Goal: Transaction & Acquisition: Purchase product/service

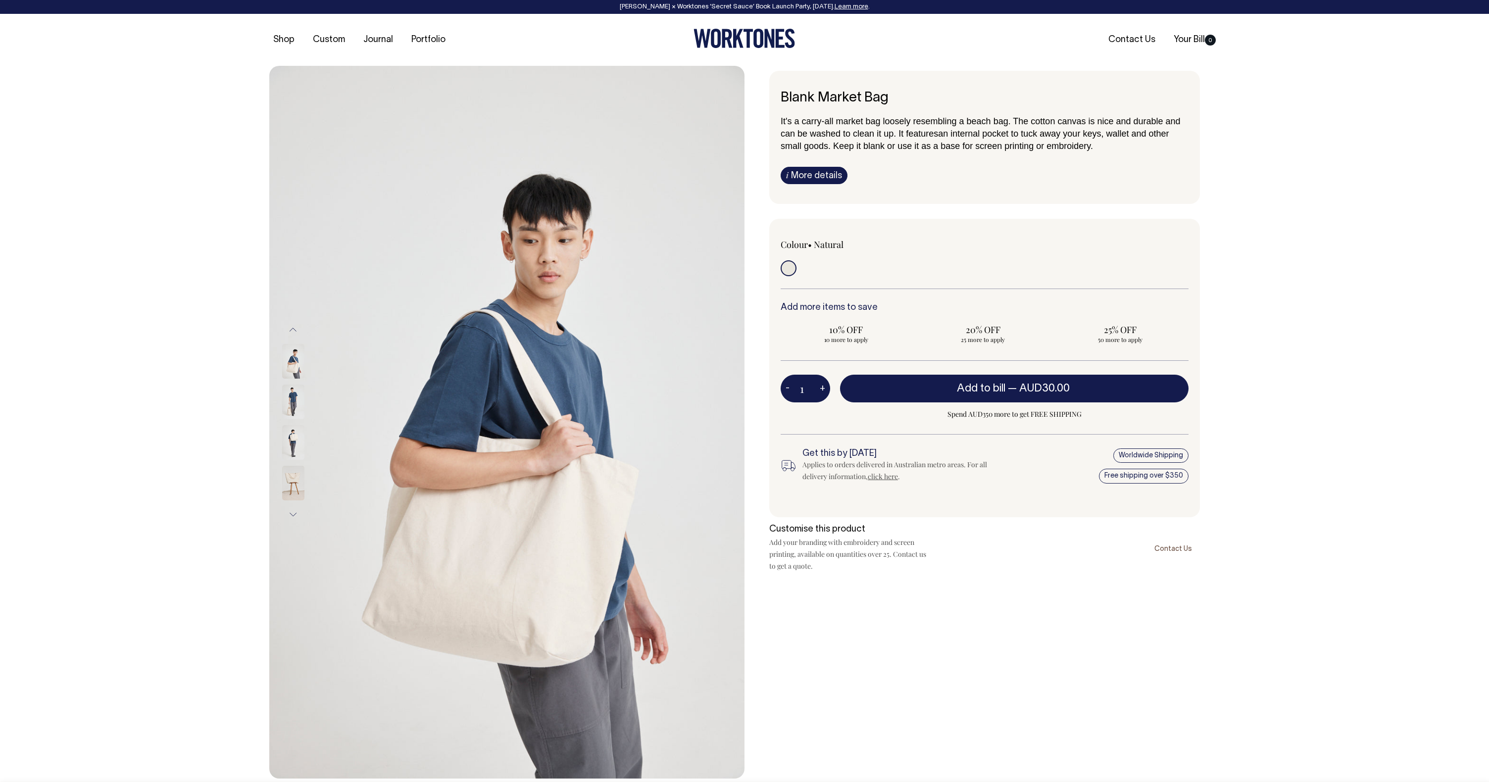
click at [189, 454] on div "Previous Next i" at bounding box center [744, 422] width 1489 height 713
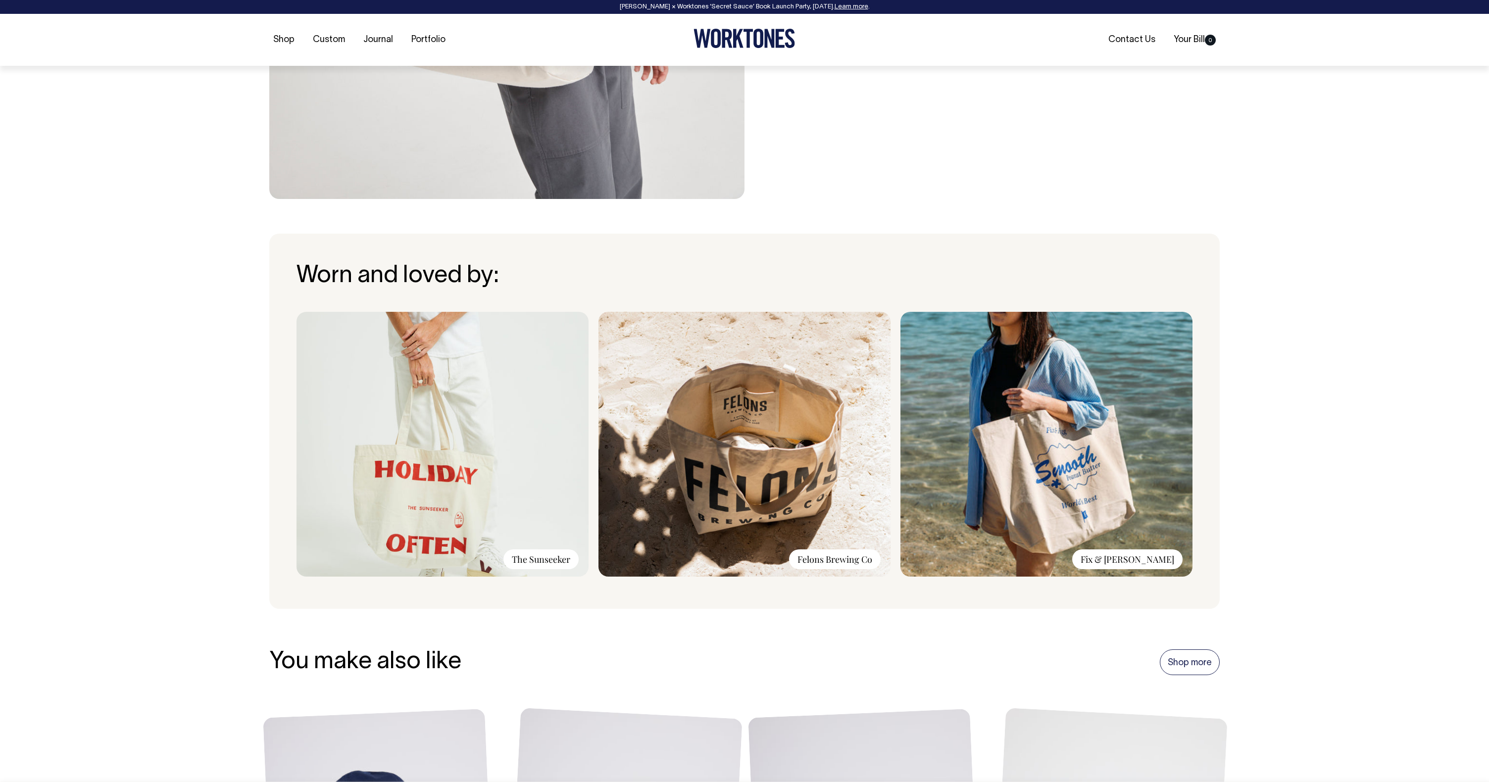
scroll to position [580, 0]
click at [194, 403] on div "Worn and loved by: The Sunseeker Felons Brewing Co Fix & [PERSON_NAME]" at bounding box center [744, 420] width 1489 height 375
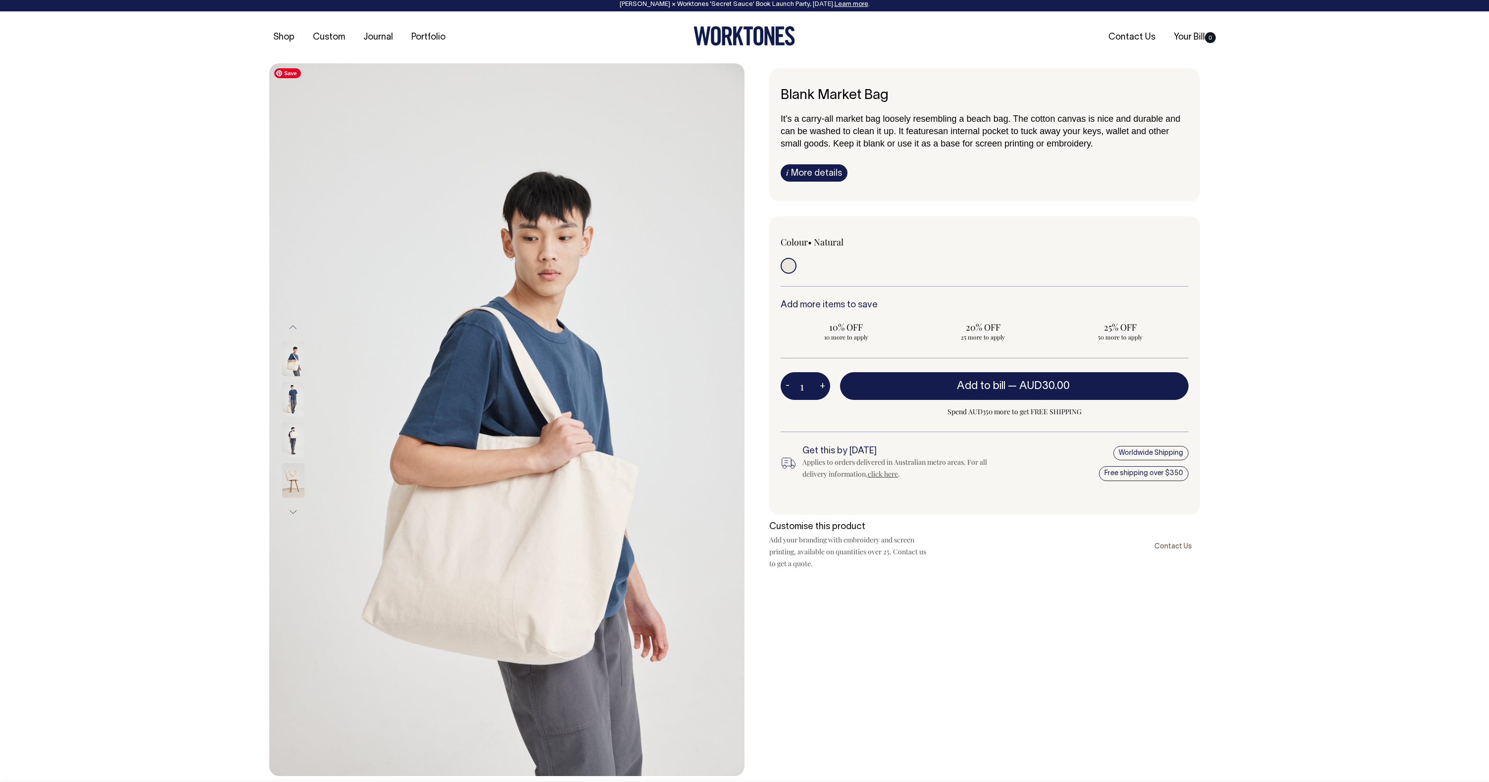
scroll to position [1, 0]
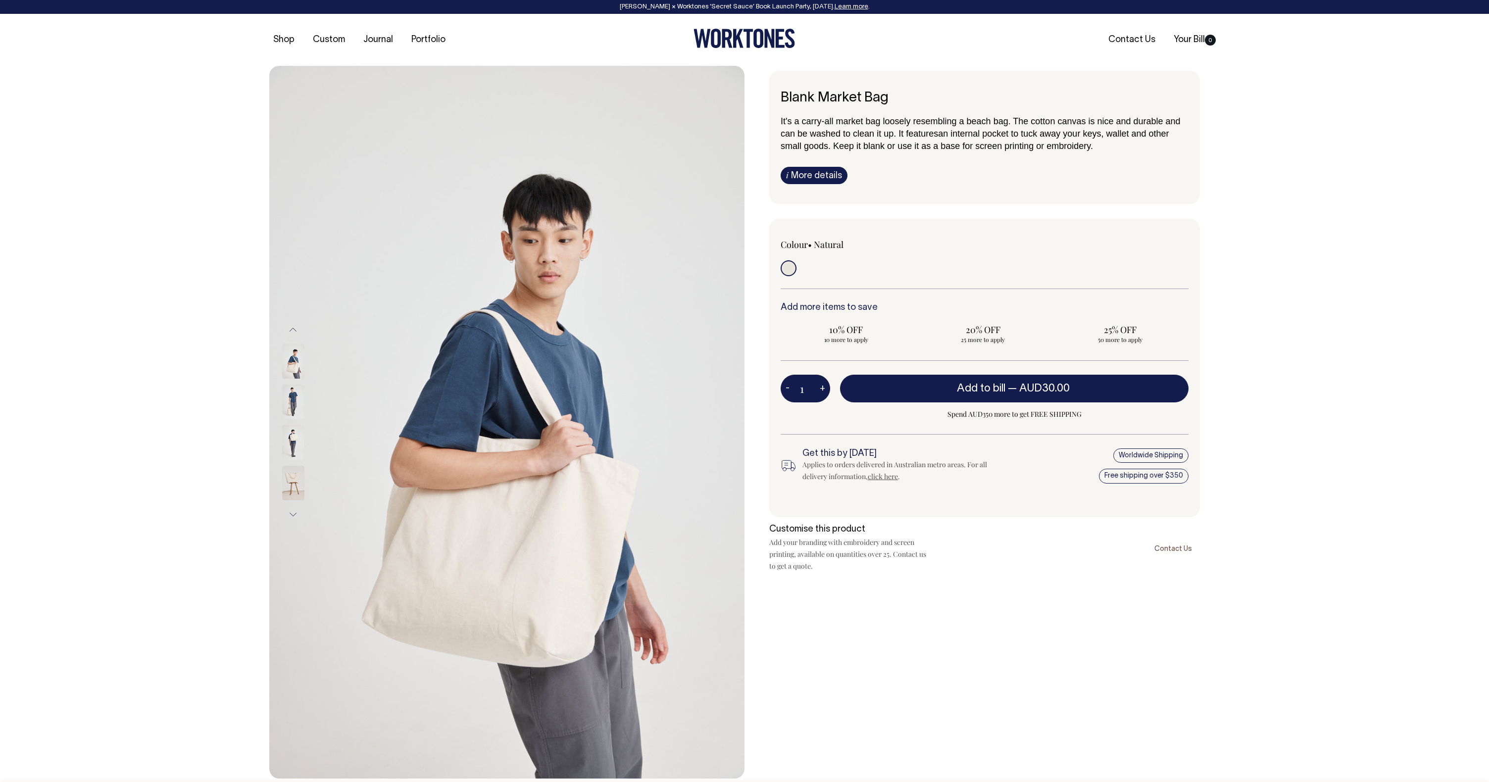
click at [293, 440] on img at bounding box center [293, 442] width 22 height 35
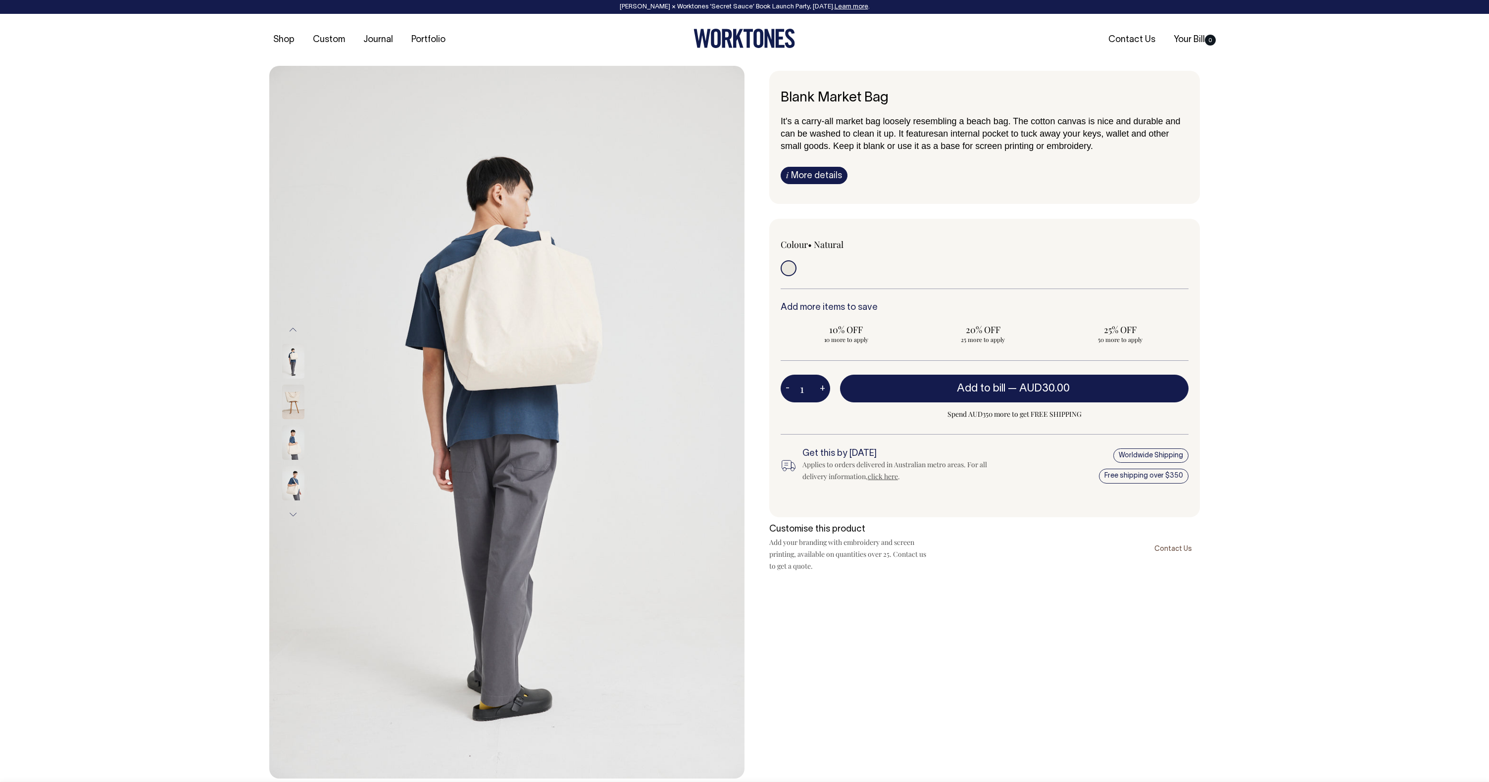
click at [190, 453] on div "Previous Next i" at bounding box center [744, 422] width 1489 height 713
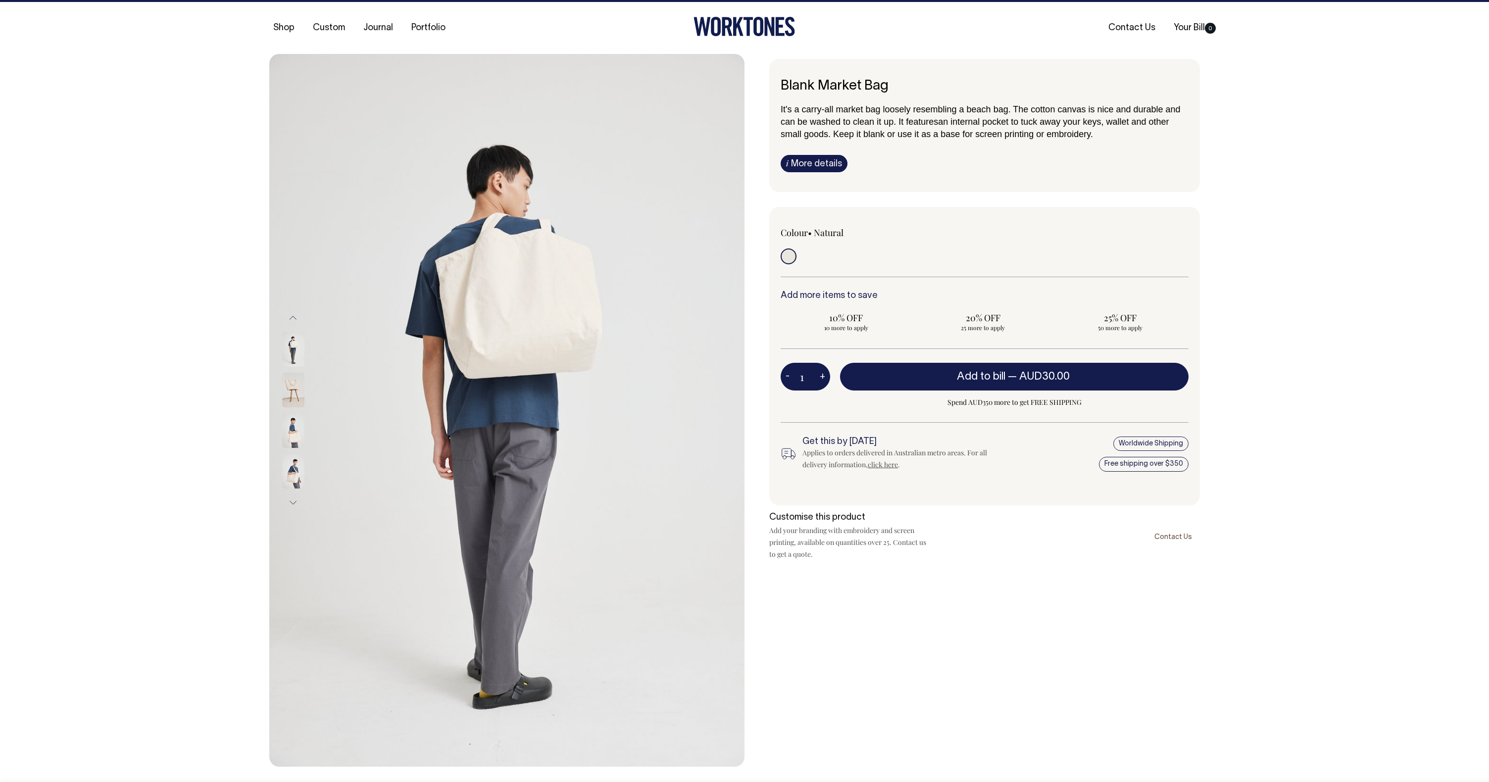
scroll to position [12, 0]
drag, startPoint x: 519, startPoint y: 292, endPoint x: 650, endPoint y: 332, distance: 137.0
click at [646, 348] on img at bounding box center [506, 410] width 475 height 713
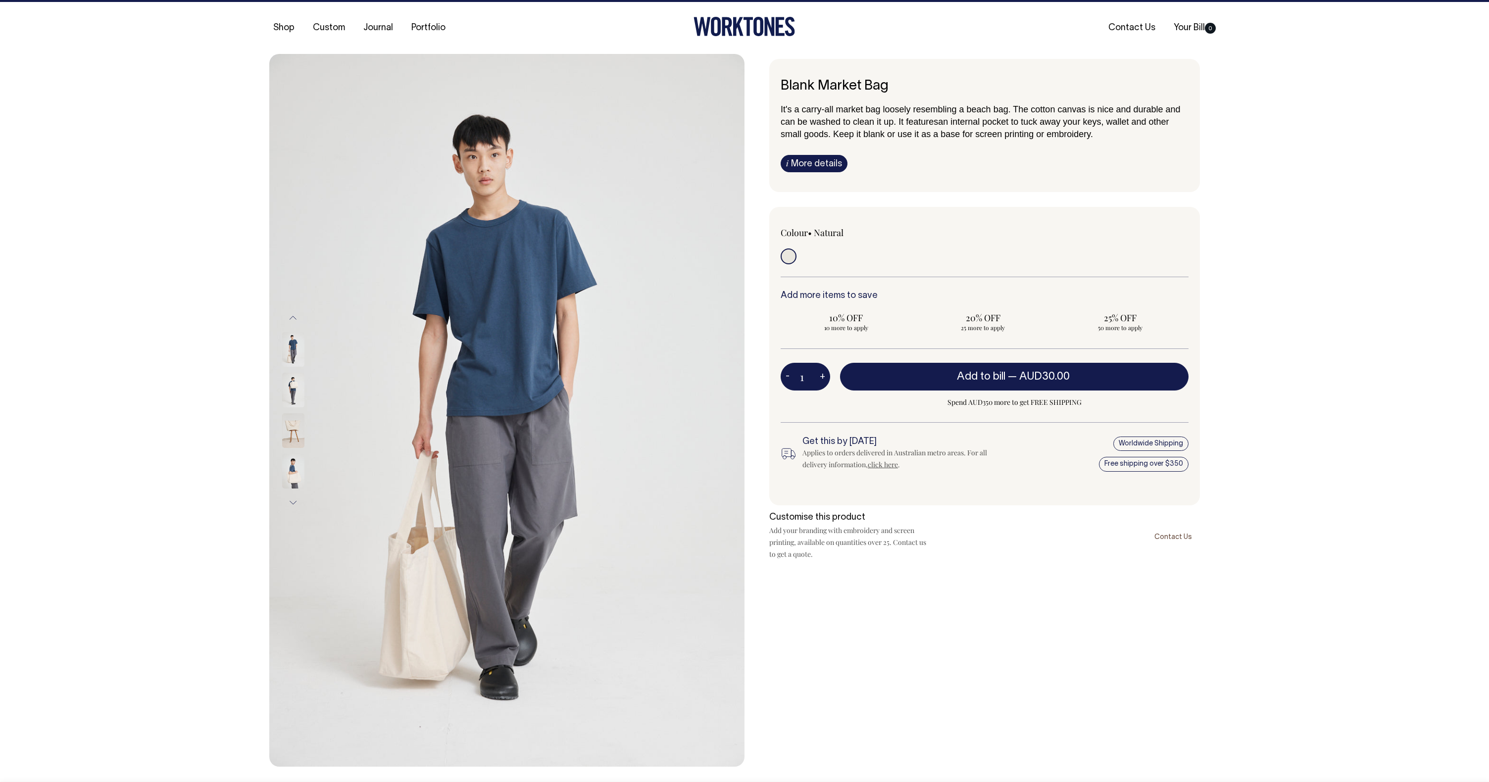
click at [294, 468] on img at bounding box center [293, 471] width 22 height 35
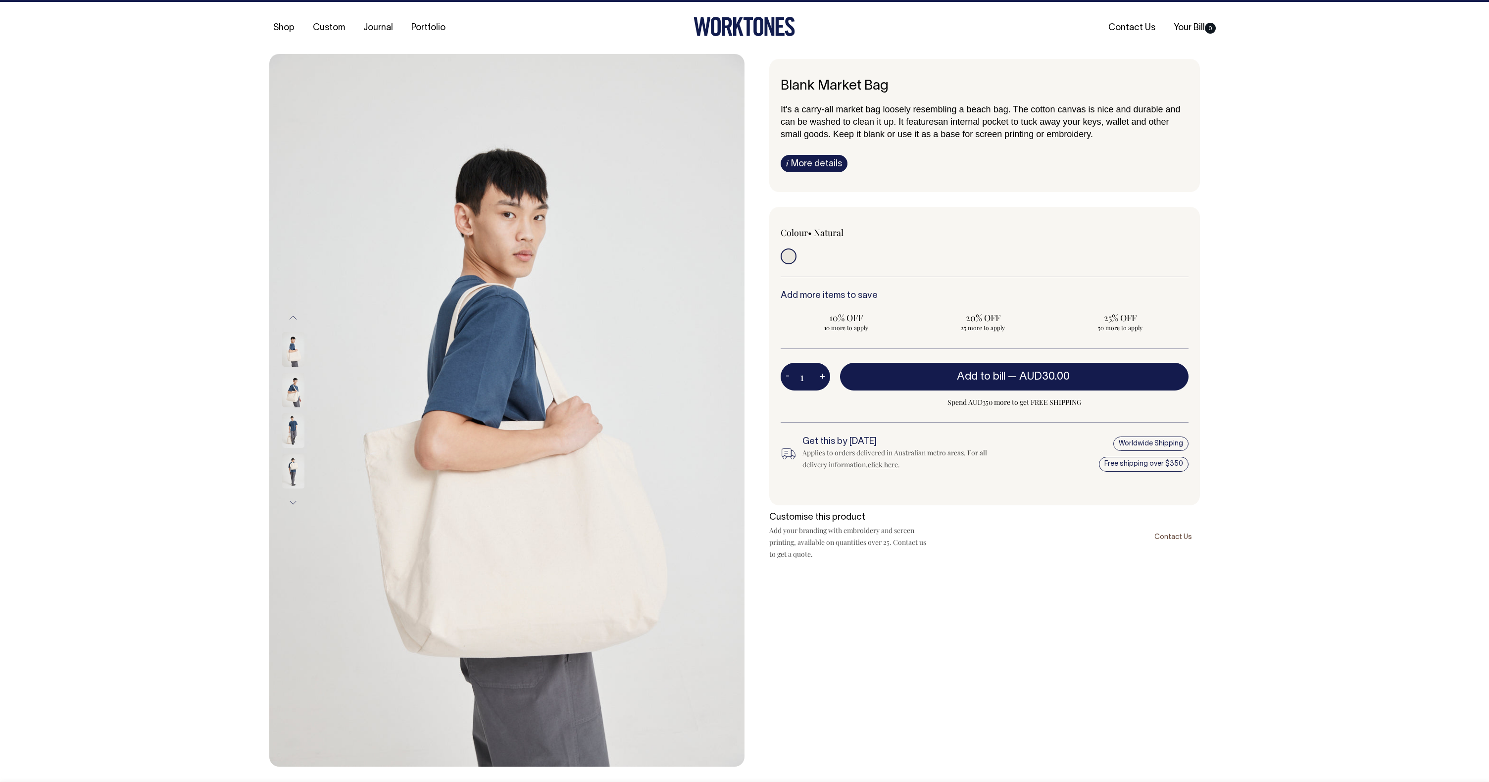
click at [292, 499] on button "Next" at bounding box center [293, 502] width 15 height 22
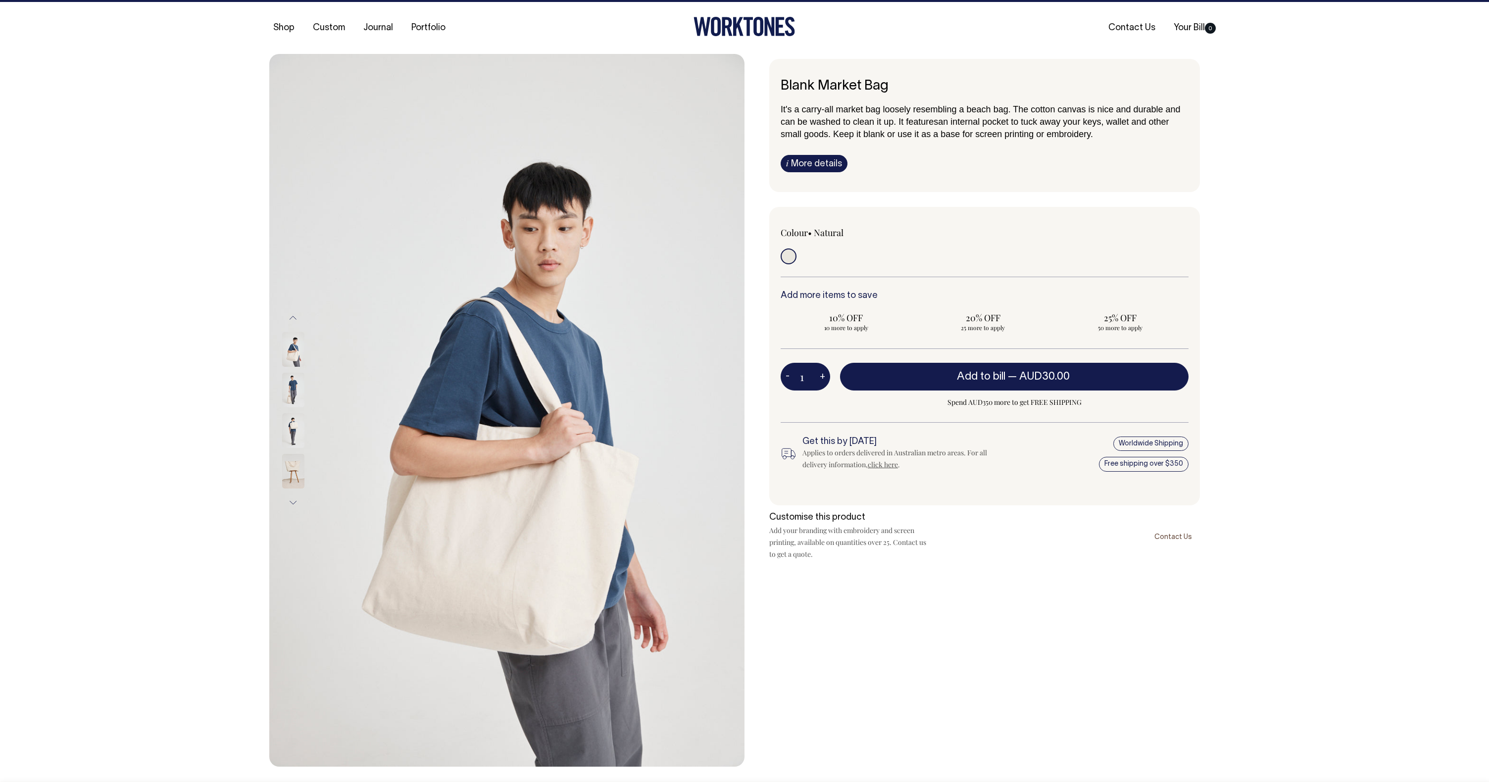
click at [296, 500] on button "Next" at bounding box center [293, 502] width 15 height 22
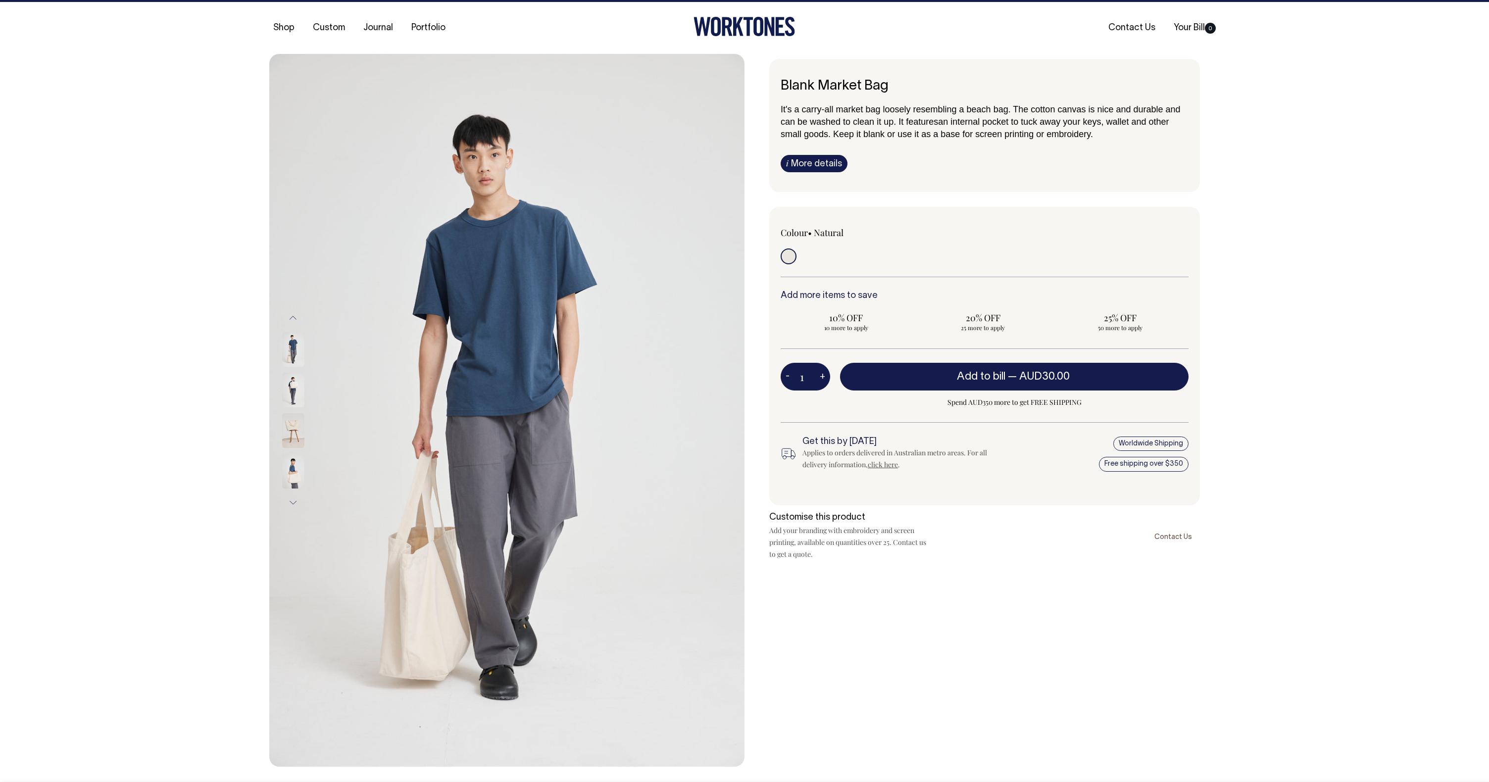
drag, startPoint x: 292, startPoint y: 387, endPoint x: 291, endPoint y: 392, distance: 5.5
click at [292, 387] on img at bounding box center [293, 390] width 22 height 35
click at [294, 480] on img at bounding box center [293, 471] width 22 height 35
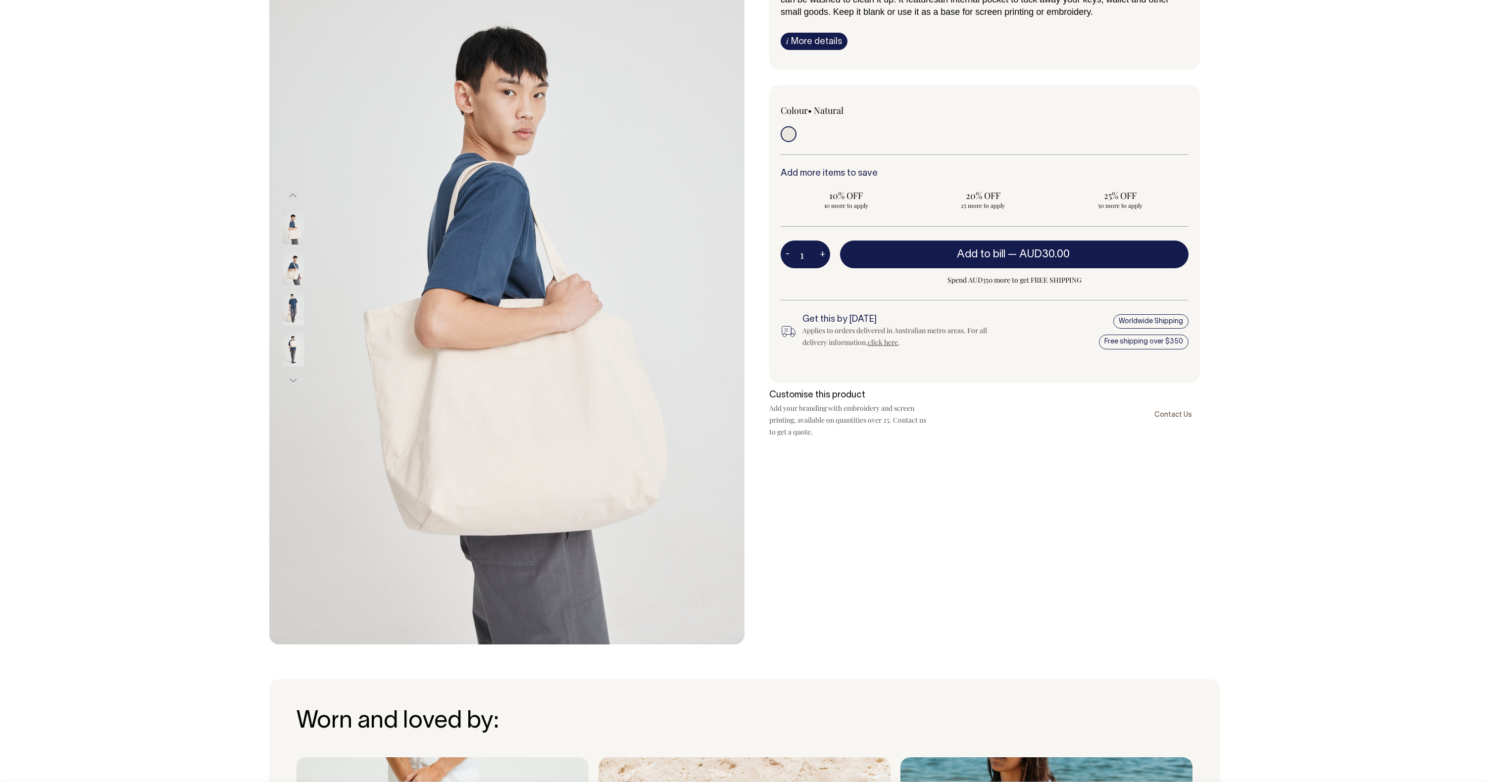
scroll to position [135, 0]
drag, startPoint x: 167, startPoint y: 292, endPoint x: 207, endPoint y: 270, distance: 45.6
click at [167, 292] on div "Previous Next i" at bounding box center [744, 287] width 1489 height 713
click at [905, 492] on div "Blank Market Bag It's a carry-all market bag loosely resembling a beach bag. Th…" at bounding box center [981, 287] width 475 height 713
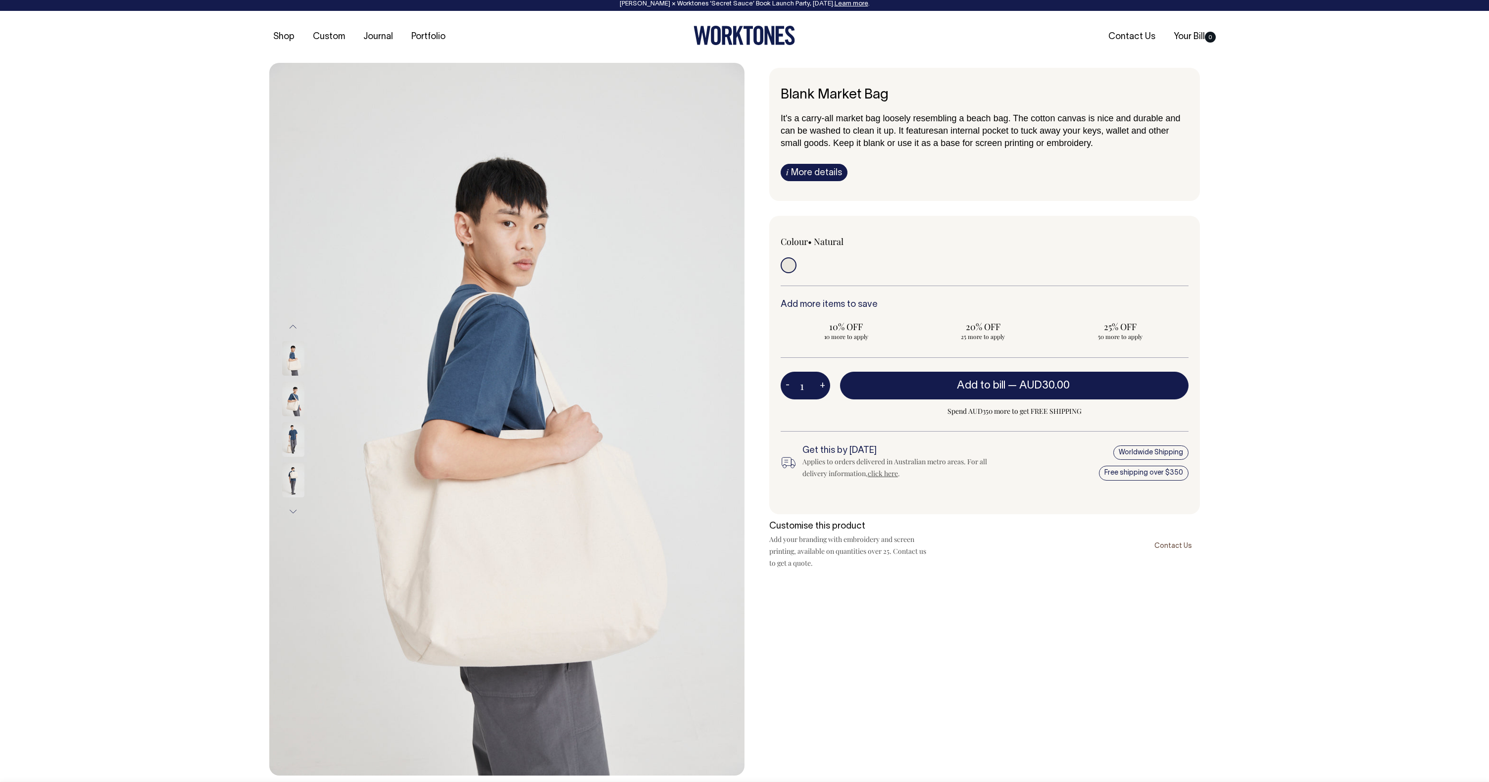
scroll to position [0, 0]
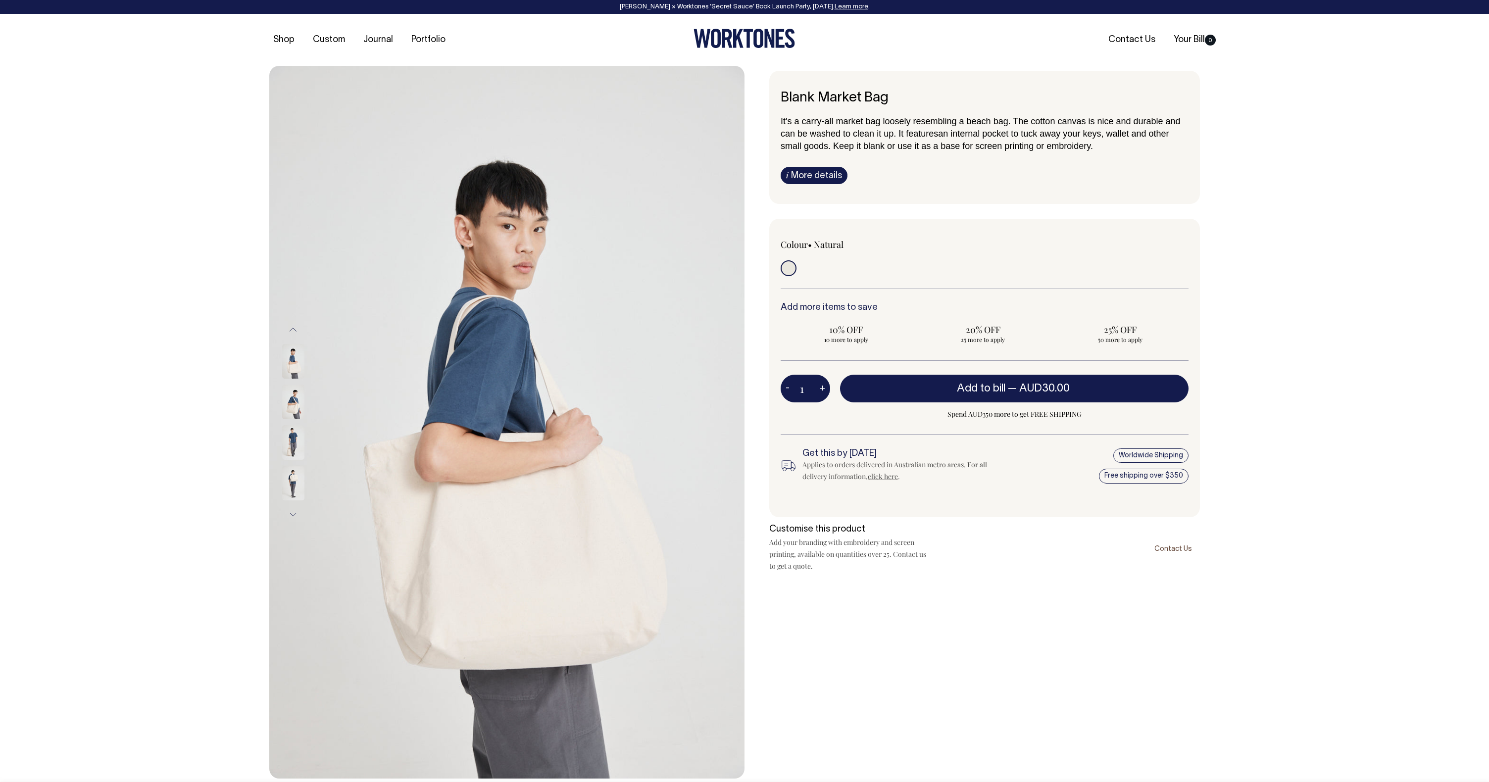
click at [924, 234] on div "Colour • Natural" at bounding box center [984, 368] width 431 height 298
click at [865, 333] on span "10% OFF" at bounding box center [845, 330] width 121 height 12
click at [865, 333] on input "10% OFF 10 more to apply" at bounding box center [845, 334] width 131 height 26
radio input "true"
type input "10"
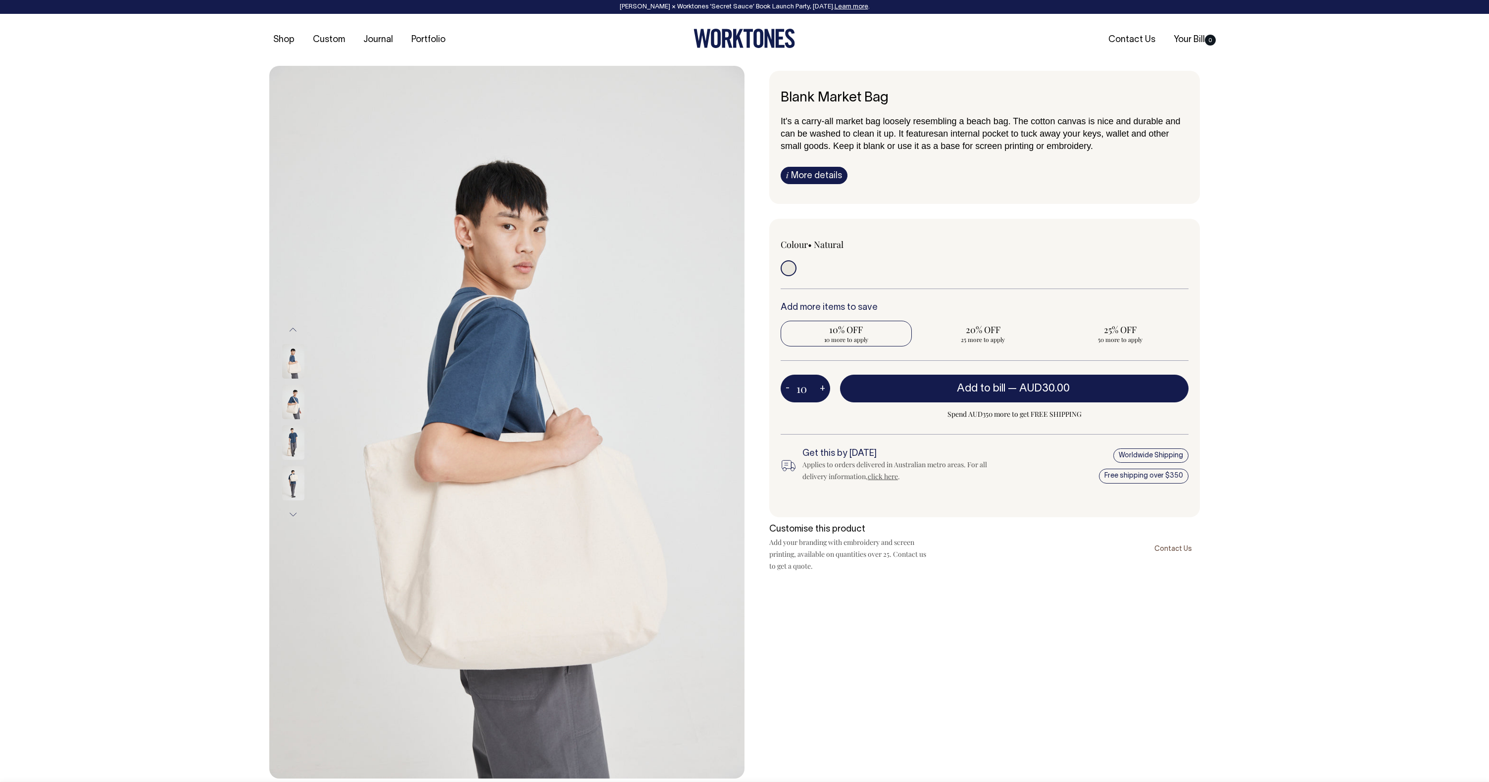
radio input "true"
type input "10"
click at [938, 255] on div "Colour • Natural" at bounding box center [861, 259] width 163 height 40
click at [936, 255] on div "Colour • Natural" at bounding box center [861, 259] width 163 height 40
click at [977, 249] on div at bounding box center [1066, 255] width 244 height 33
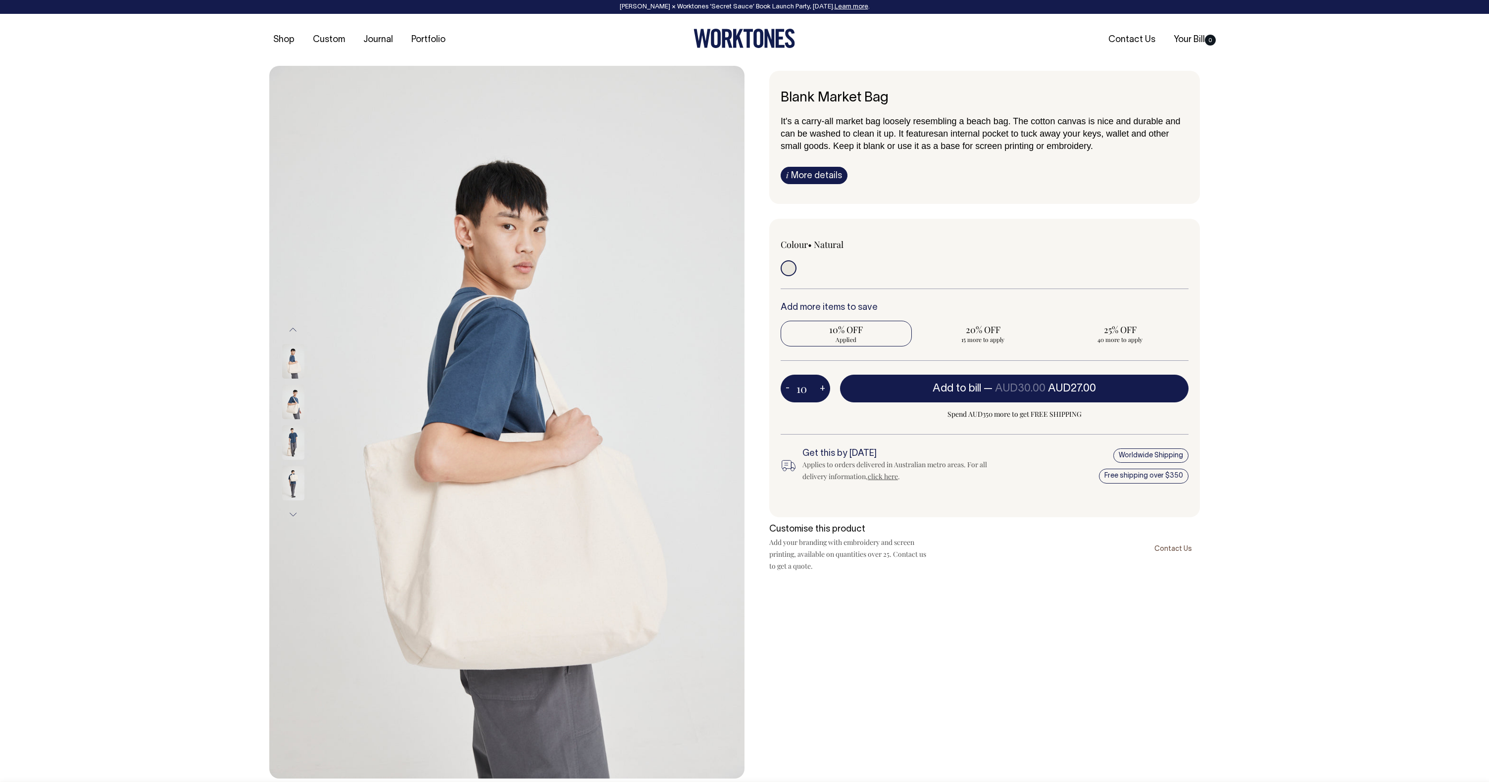
click at [968, 284] on div "Colour • Natural" at bounding box center [984, 264] width 408 height 50
click at [973, 276] on div "Colour • Natural" at bounding box center [984, 259] width 408 height 40
click at [954, 249] on div at bounding box center [1066, 255] width 244 height 33
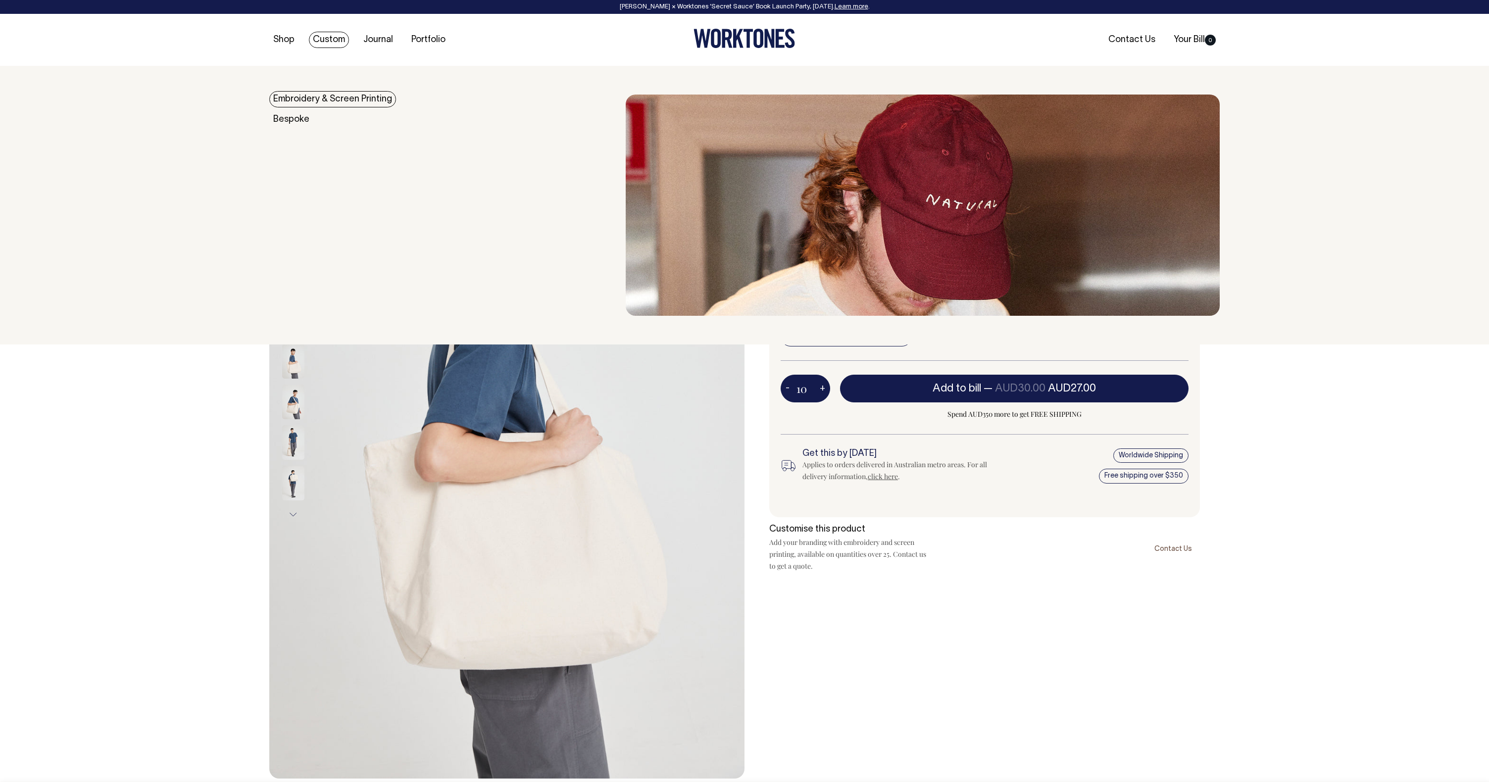
click at [326, 98] on link "Embroidery & Screen Printing" at bounding box center [332, 99] width 127 height 16
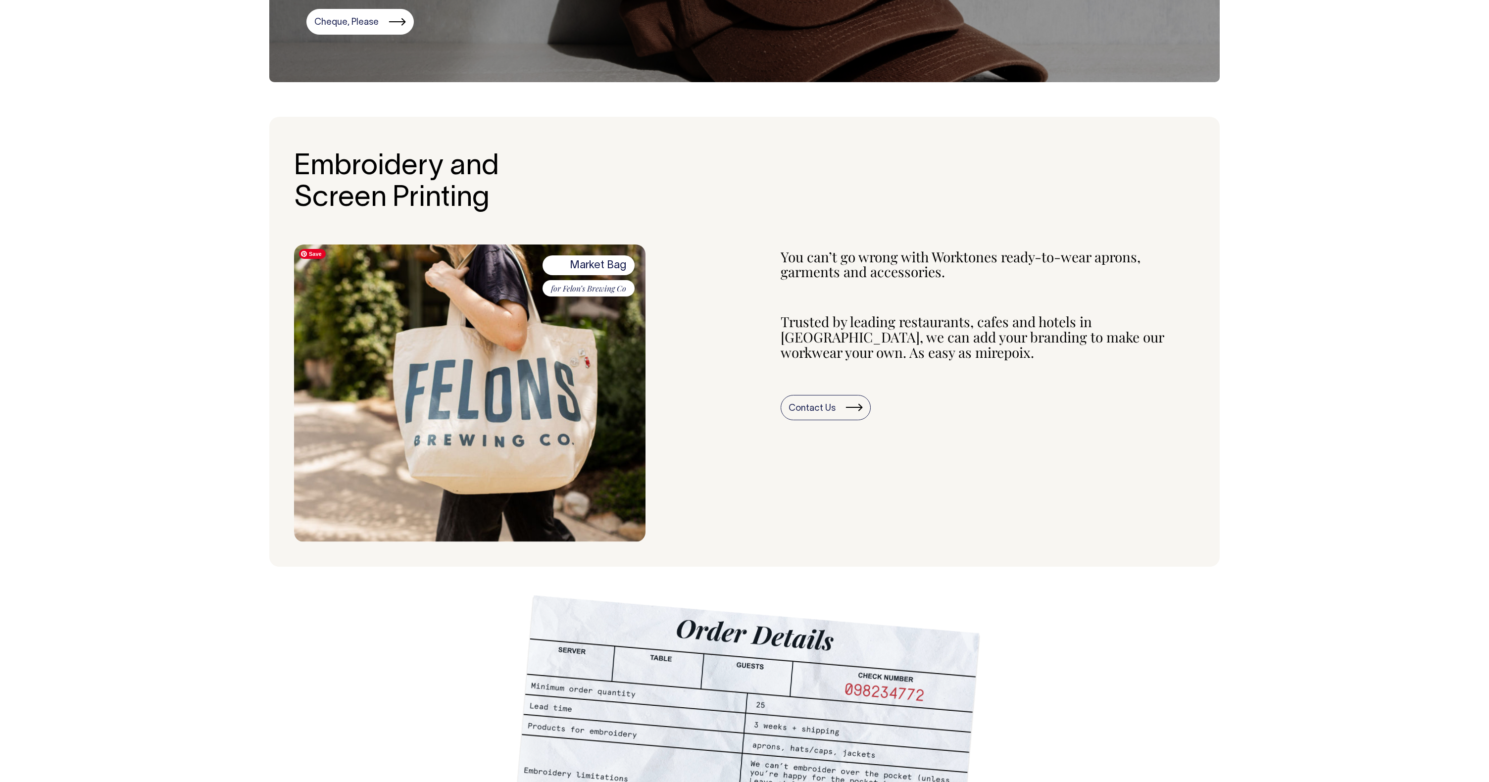
scroll to position [236, 0]
click at [752, 326] on div "Market Bag for Felon’s Brewing Co You can’t go wrong with Worktones ready-to-we…" at bounding box center [744, 392] width 901 height 297
click at [736, 242] on section "Embroidery and Screen Printing Market Bag for Felon’s Brewing Co You can’t go w…" at bounding box center [744, 341] width 950 height 450
click at [750, 268] on div "Market Bag for Felon’s Brewing Co You can’t go wrong with Worktones ready-to-we…" at bounding box center [744, 392] width 901 height 297
click at [824, 263] on p "You can’t go wrong with Worktones ready-to-wear aprons, garments and accessorie…" at bounding box center [987, 264] width 414 height 31
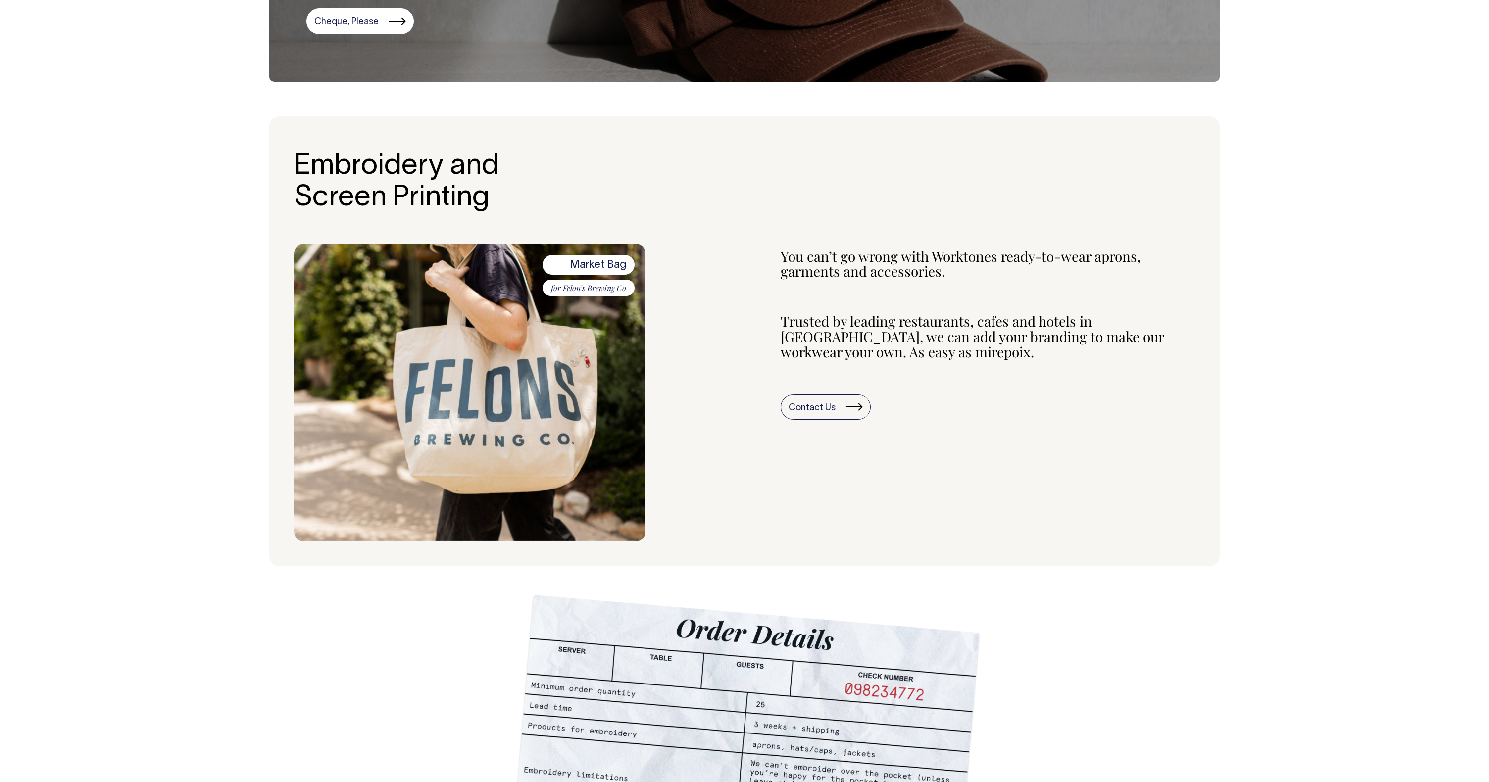
click at [824, 263] on p "You can’t go wrong with Worktones ready-to-wear aprons, garments and accessorie…" at bounding box center [987, 264] width 414 height 31
click at [825, 265] on p "You can’t go wrong with Worktones ready-to-wear aprons, garments and accessorie…" at bounding box center [987, 264] width 414 height 31
click at [734, 197] on section "Embroidery and Screen Printing Market Bag for Felon’s Brewing Co You can’t go w…" at bounding box center [744, 341] width 950 height 450
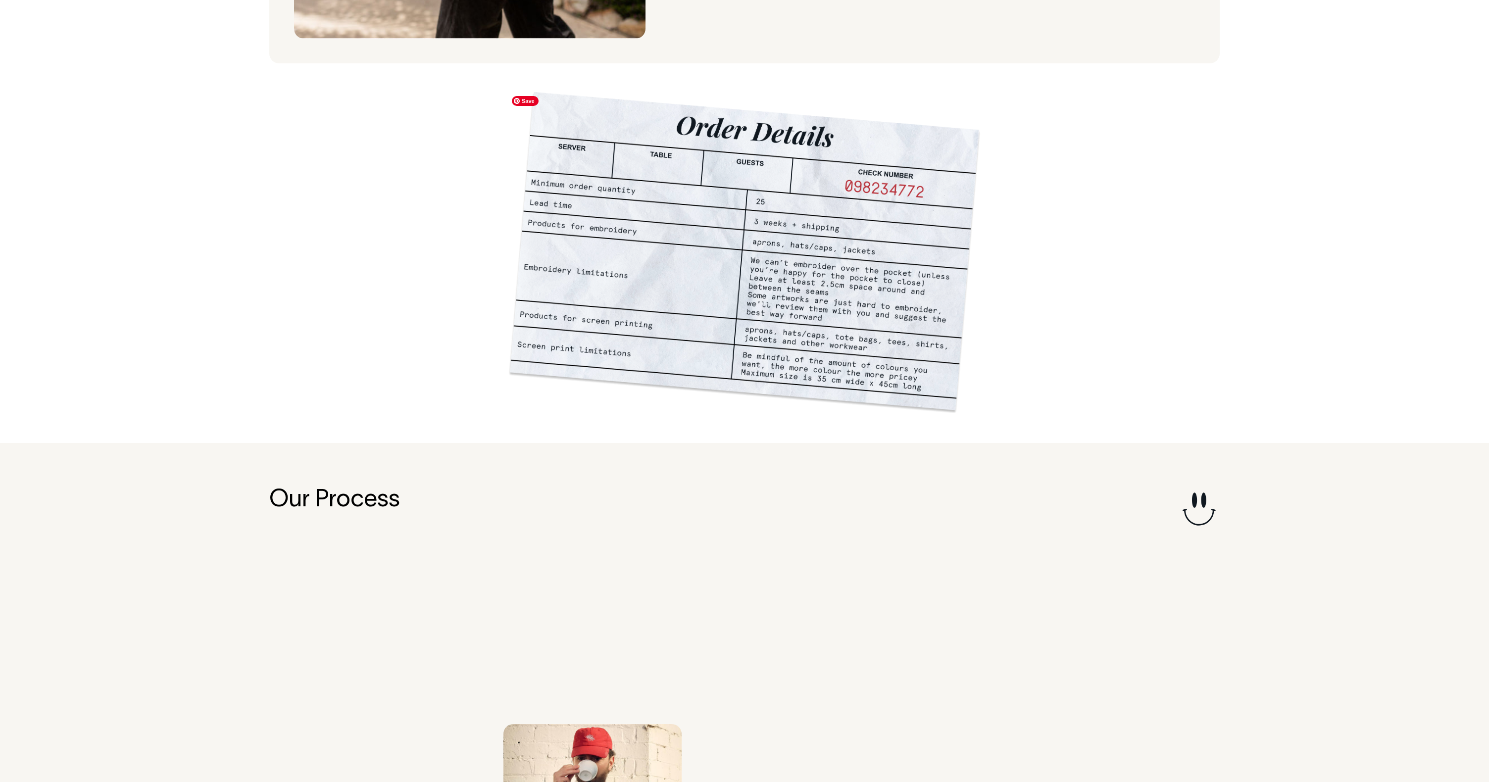
scroll to position [738, 0]
click at [690, 395] on img at bounding box center [744, 254] width 475 height 324
drag, startPoint x: 693, startPoint y: 420, endPoint x: 695, endPoint y: 415, distance: 5.8
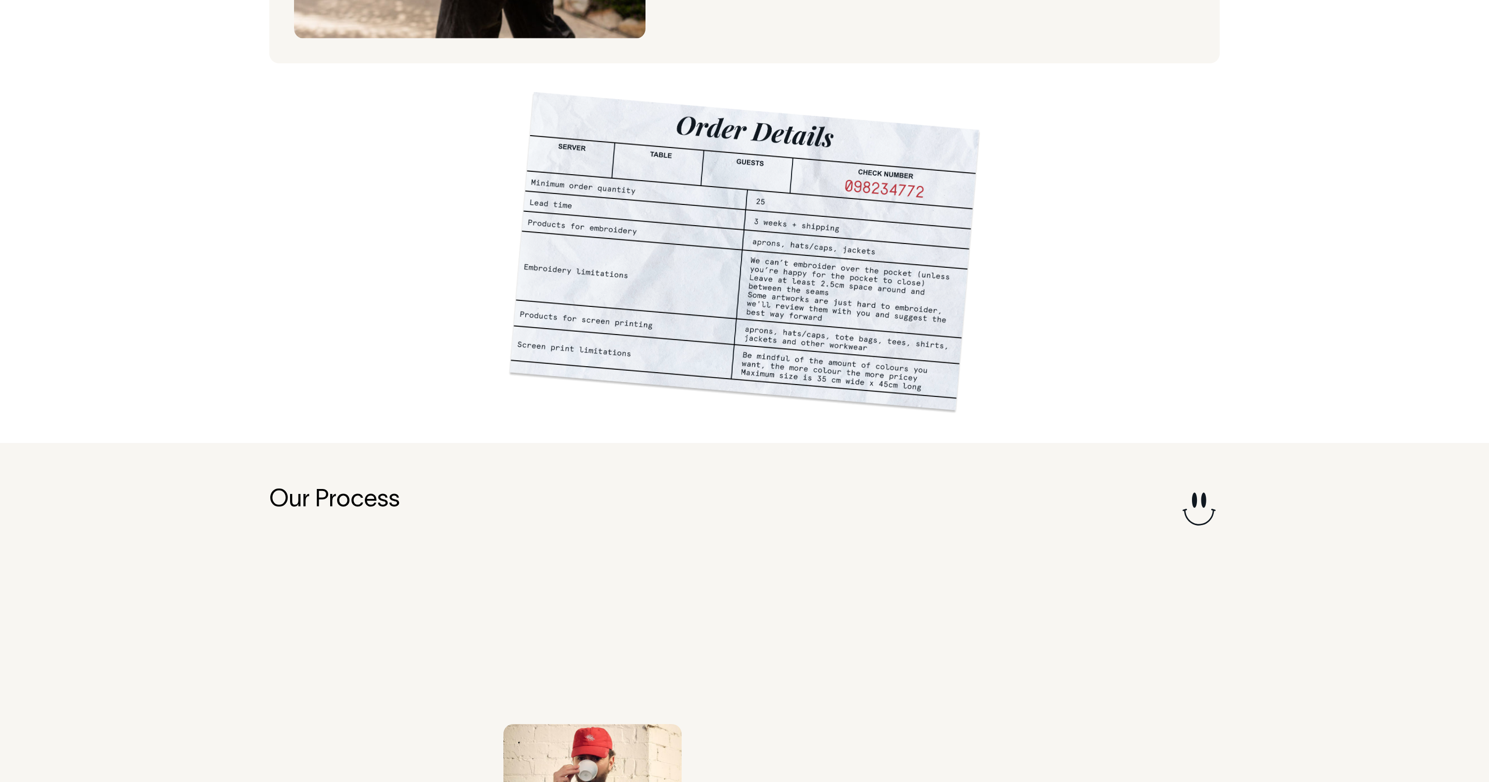
drag, startPoint x: 693, startPoint y: 402, endPoint x: 692, endPoint y: 411, distance: 9.5
click at [693, 402] on figure at bounding box center [744, 253] width 460 height 300
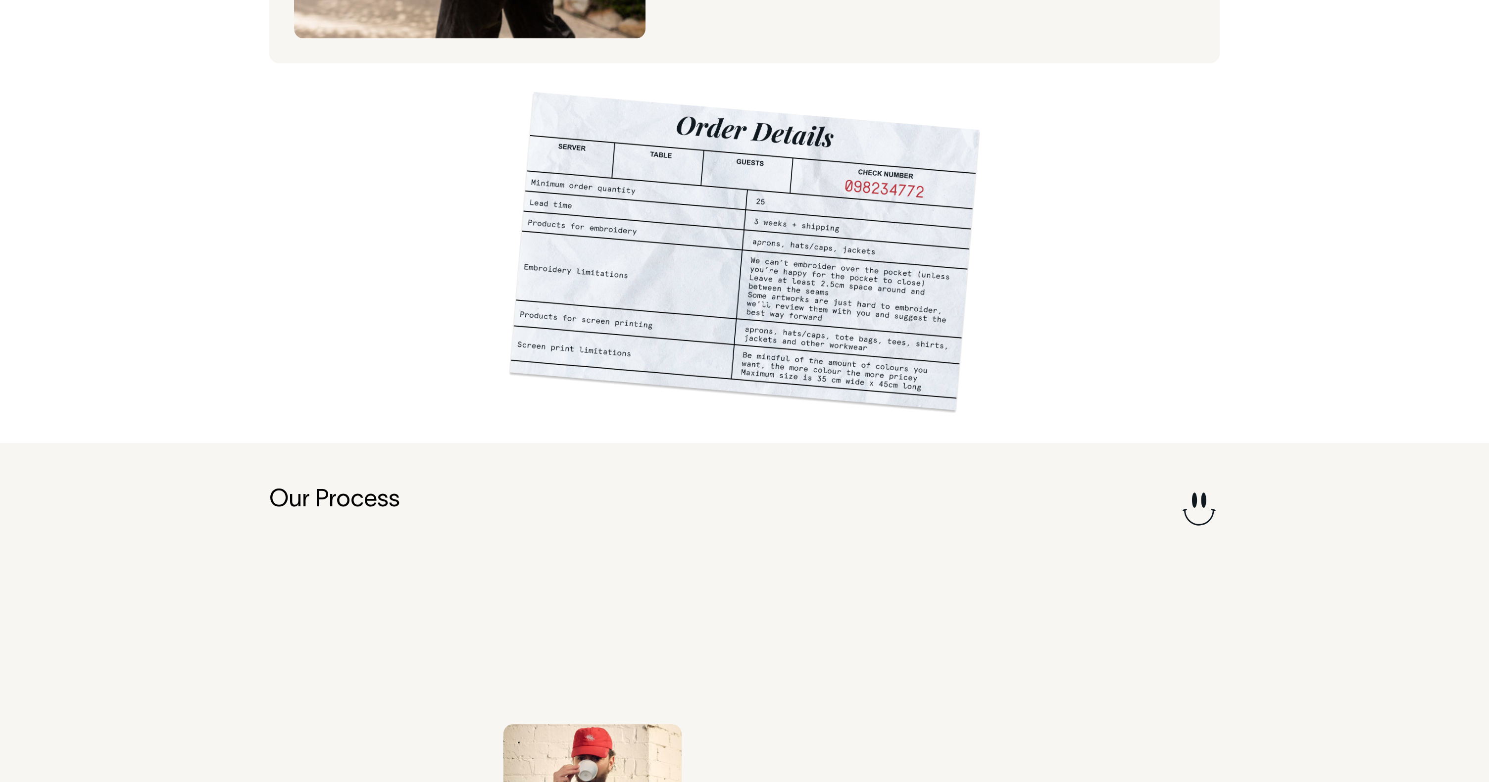
drag, startPoint x: 680, startPoint y: 414, endPoint x: 683, endPoint y: 424, distance: 10.0
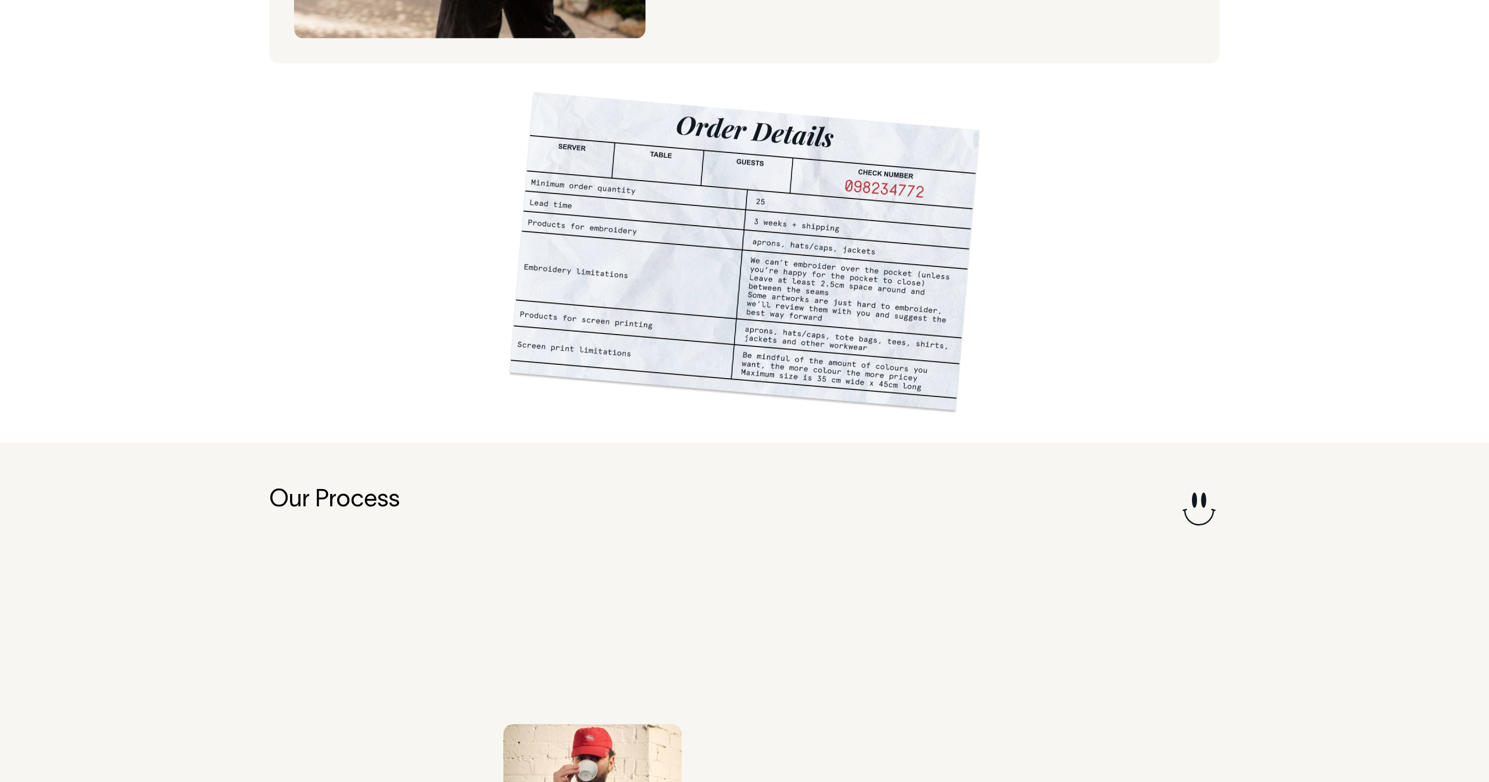
click at [667, 402] on figure at bounding box center [744, 253] width 460 height 300
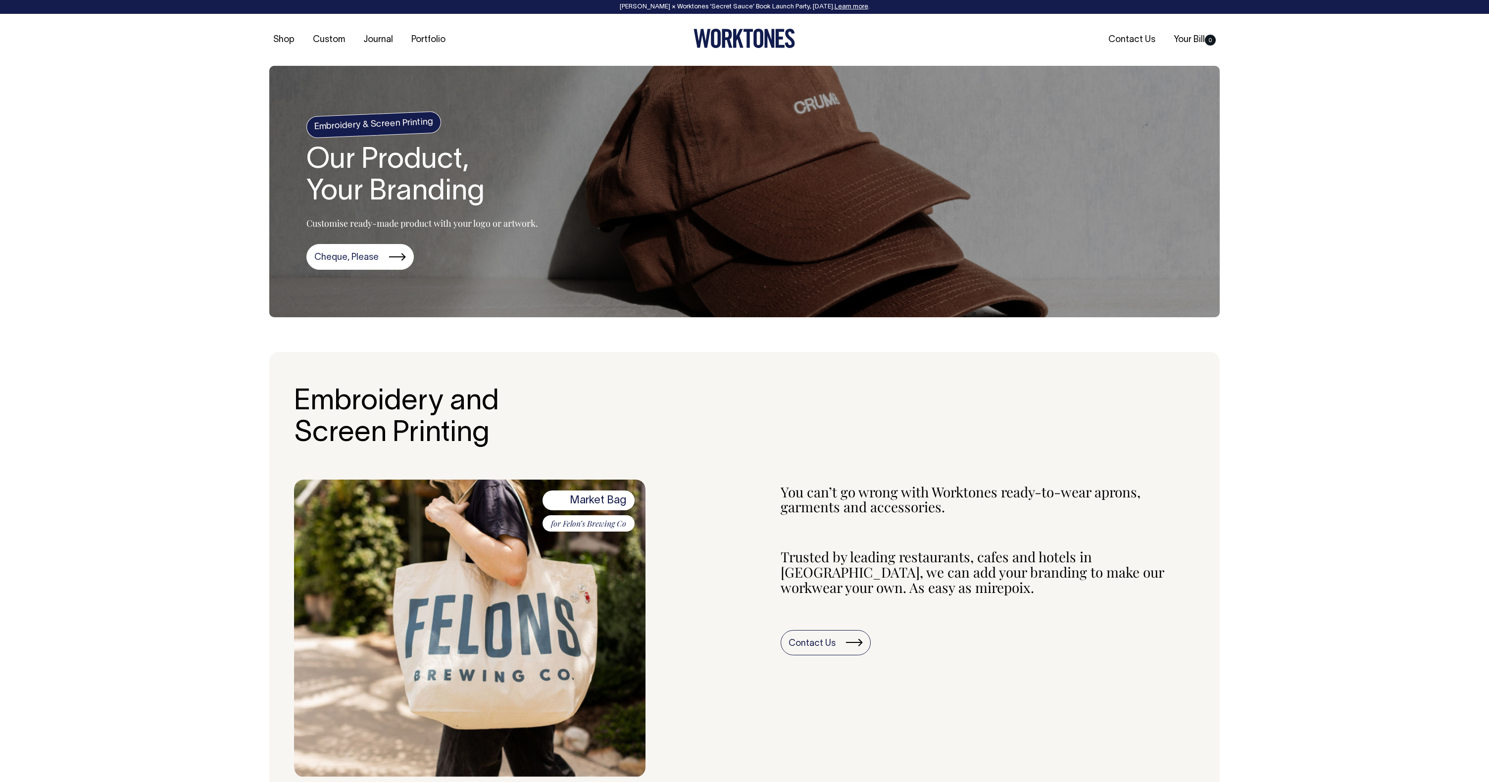
scroll to position [0, 0]
click at [687, 465] on section "Embroidery and Screen Printing Market Bag for Felon’s Brewing Co You can’t go w…" at bounding box center [744, 577] width 950 height 450
click at [829, 188] on section "Embroidery & Screen Printing Our Product, Your Branding Customise ready-made pr…" at bounding box center [744, 191] width 950 height 251
click at [751, 375] on section "Embroidery and Screen Printing Market Bag for Felon’s Brewing Co You can’t go w…" at bounding box center [744, 577] width 950 height 450
click at [412, 198] on h1 "Our Product, Your Branding" at bounding box center [422, 176] width 232 height 63
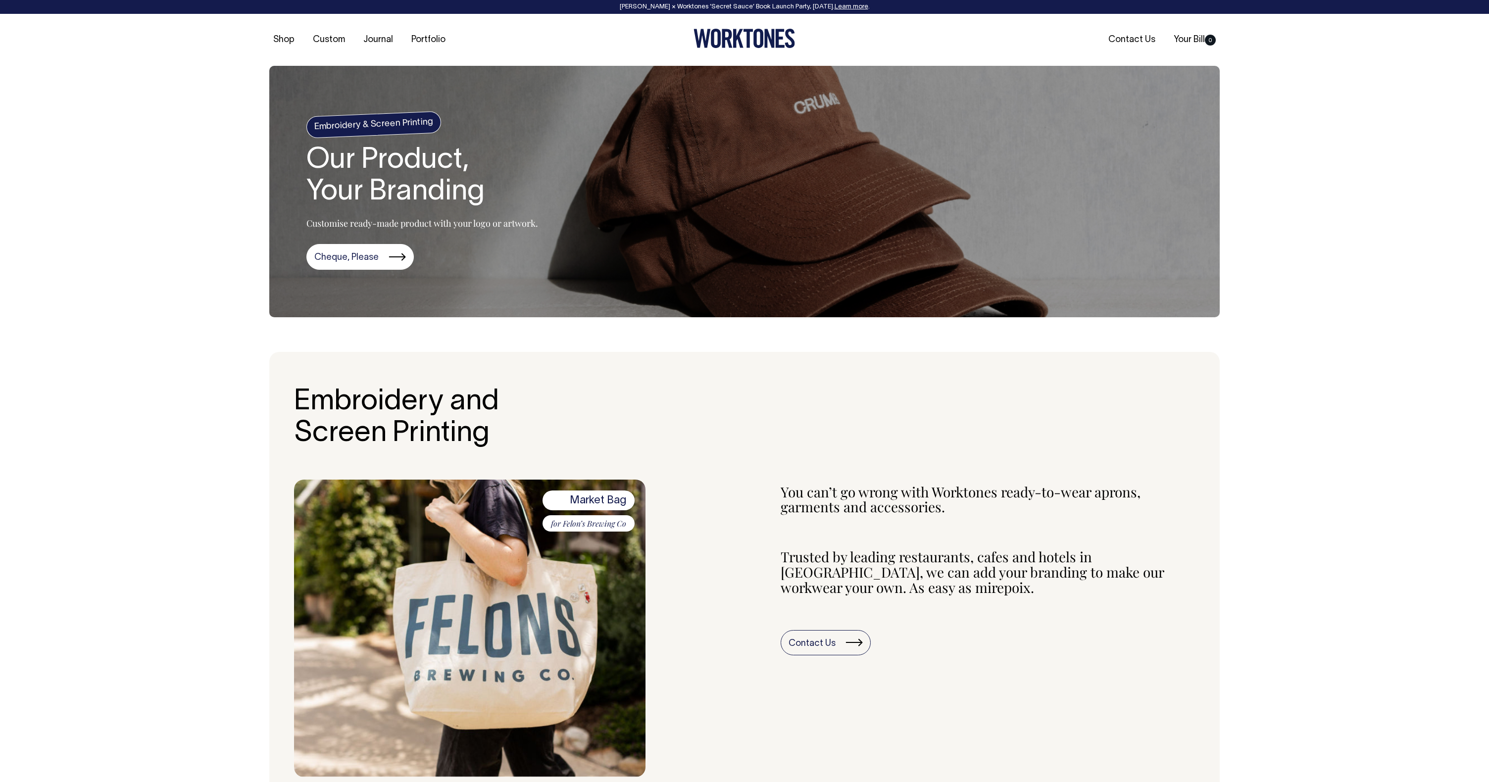
click at [614, 302] on section "Embroidery & Screen Printing Our Product, Your Branding Customise ready-made pr…" at bounding box center [744, 191] width 950 height 251
drag, startPoint x: 393, startPoint y: 107, endPoint x: 427, endPoint y: 148, distance: 53.5
click at [427, 148] on section "Embroidery & Screen Printing Our Product, Your Branding Customise ready-made pr…" at bounding box center [744, 191] width 950 height 251
drag, startPoint x: 441, startPoint y: 126, endPoint x: 435, endPoint y: 125, distance: 7.0
click at [441, 126] on div "Embroidery & Screen Printing Our Product, Your Branding Customise ready-made pr…" at bounding box center [422, 192] width 232 height 156
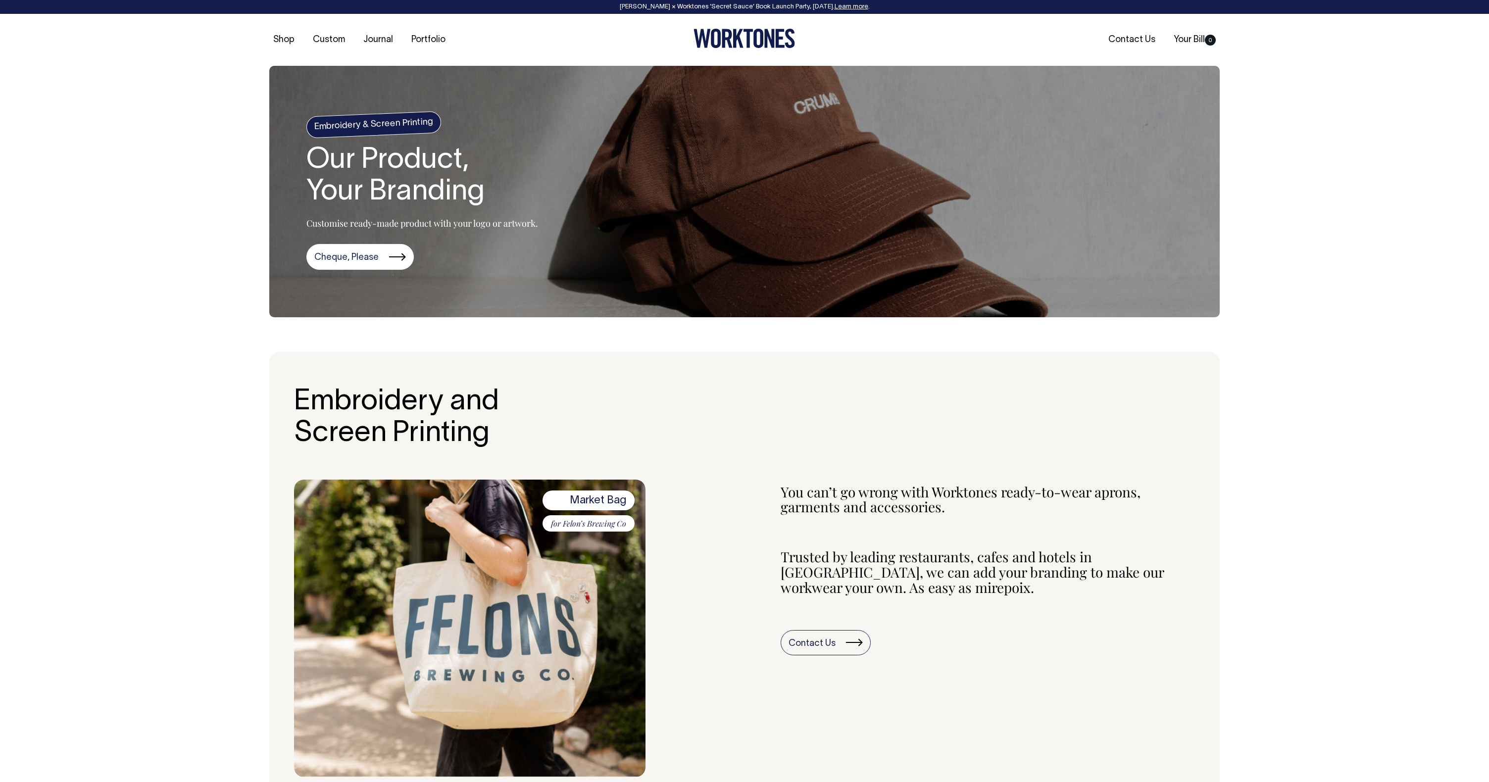
click at [420, 124] on h4 "Embroidery & Screen Printing" at bounding box center [374, 124] width 136 height 27
click at [423, 121] on h4 "Embroidery & Screen Printing" at bounding box center [374, 124] width 136 height 27
click at [469, 122] on div "Embroidery & Screen Printing Our Product, Your Branding Customise ready-made pr…" at bounding box center [422, 192] width 232 height 156
click at [511, 206] on h1 "Our Product, Your Branding" at bounding box center [422, 176] width 232 height 63
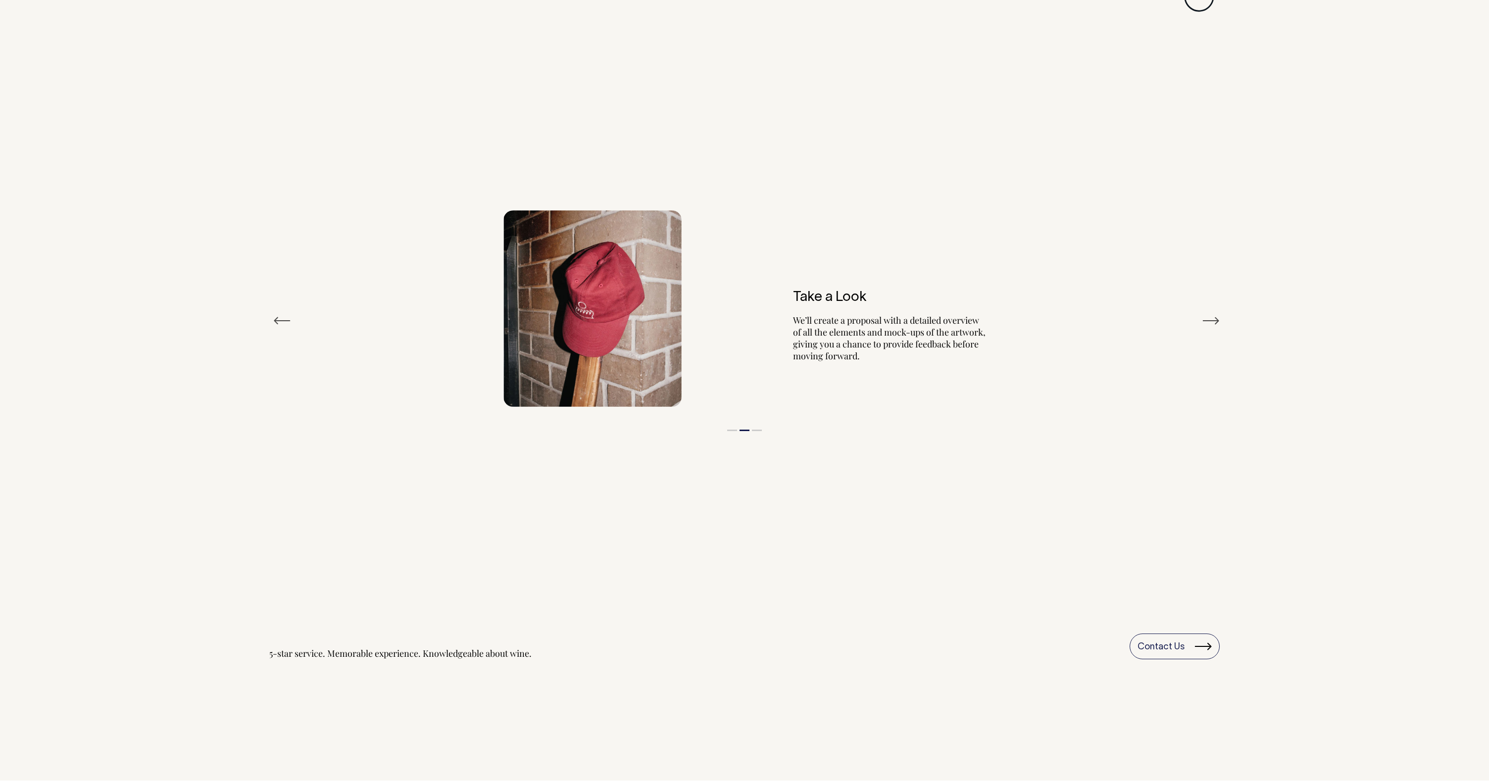
scroll to position [1248, 0]
click at [1215, 326] on button "Next" at bounding box center [1211, 324] width 18 height 15
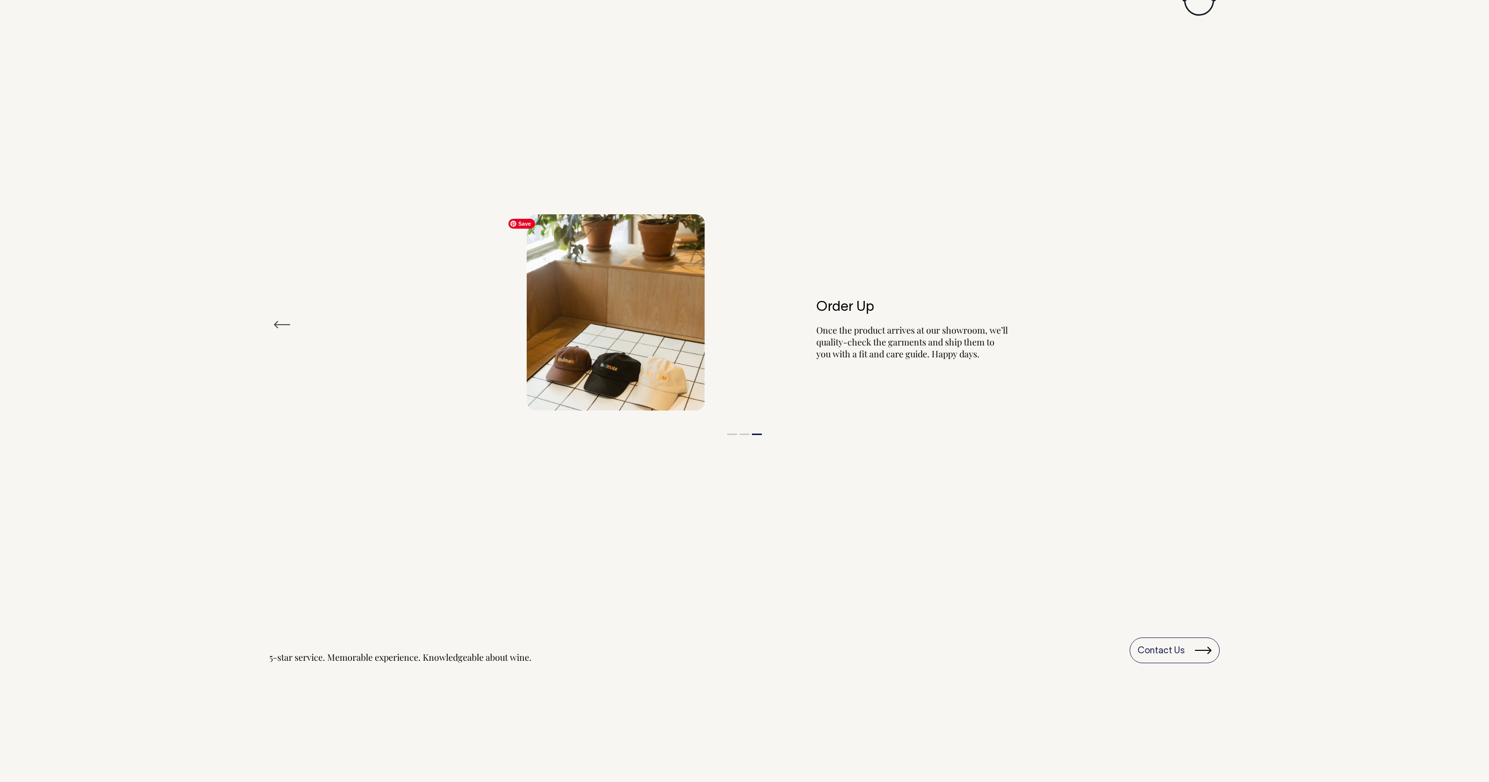
drag, startPoint x: 593, startPoint y: 325, endPoint x: 1052, endPoint y: 291, distance: 460.0
click at [705, 310] on img at bounding box center [616, 312] width 178 height 197
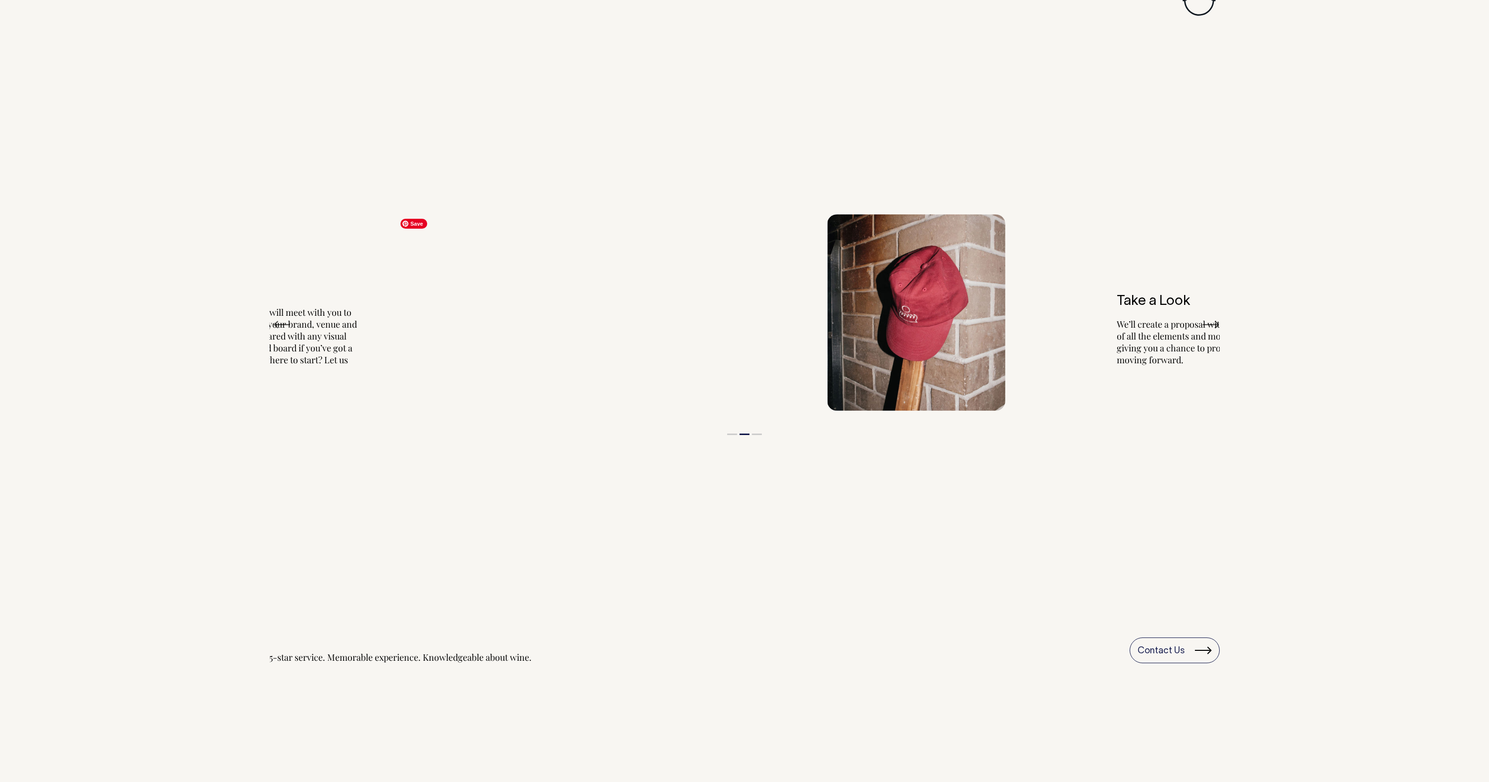
drag, startPoint x: 608, startPoint y: 333, endPoint x: 1186, endPoint y: 288, distance: 579.3
click at [1005, 304] on img at bounding box center [916, 312] width 178 height 197
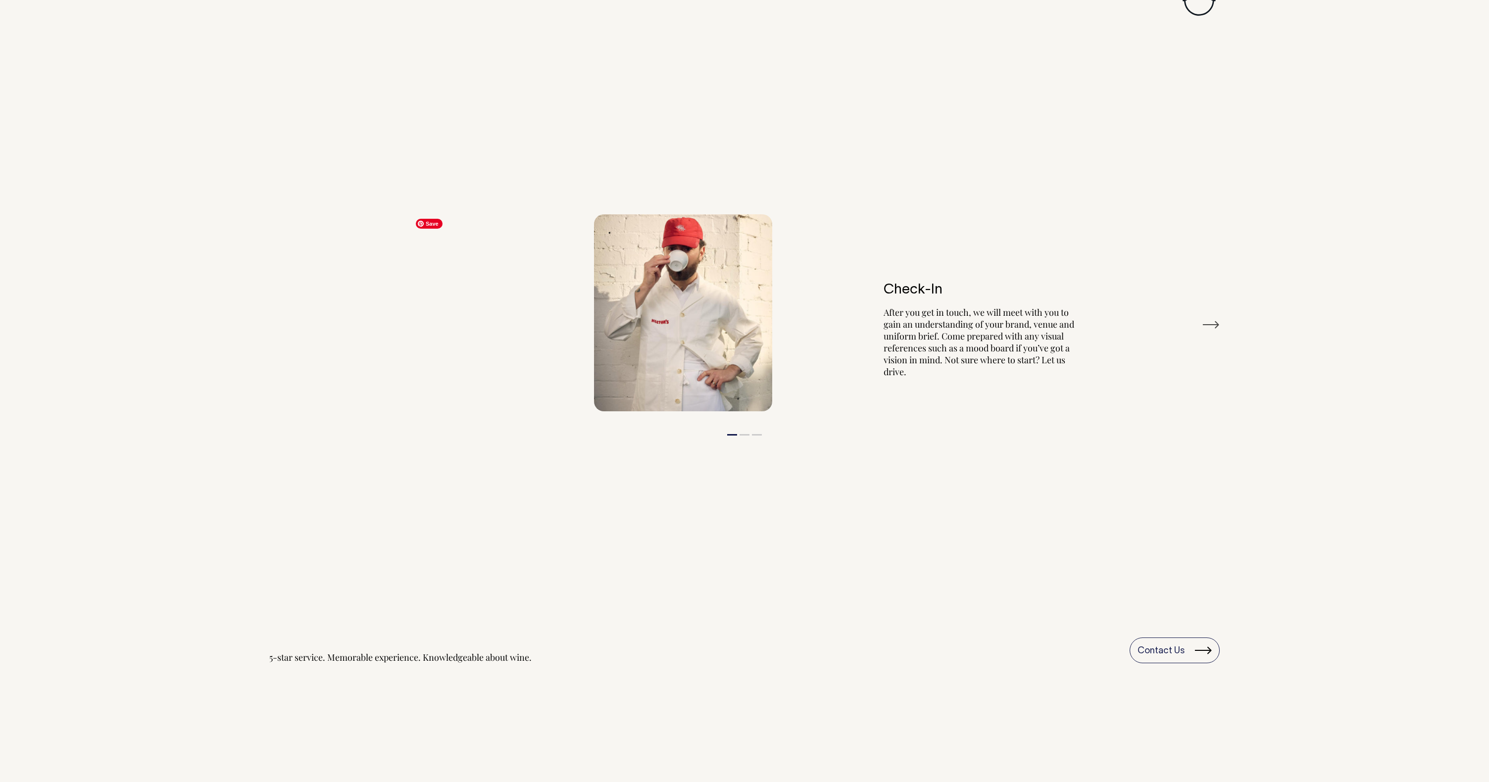
drag, startPoint x: 624, startPoint y: 329, endPoint x: 1203, endPoint y: 293, distance: 580.1
click at [1082, 301] on div "Check-In After you get in touch, we will meet with you to gain an understanding…" at bounding box center [834, 312] width 495 height 197
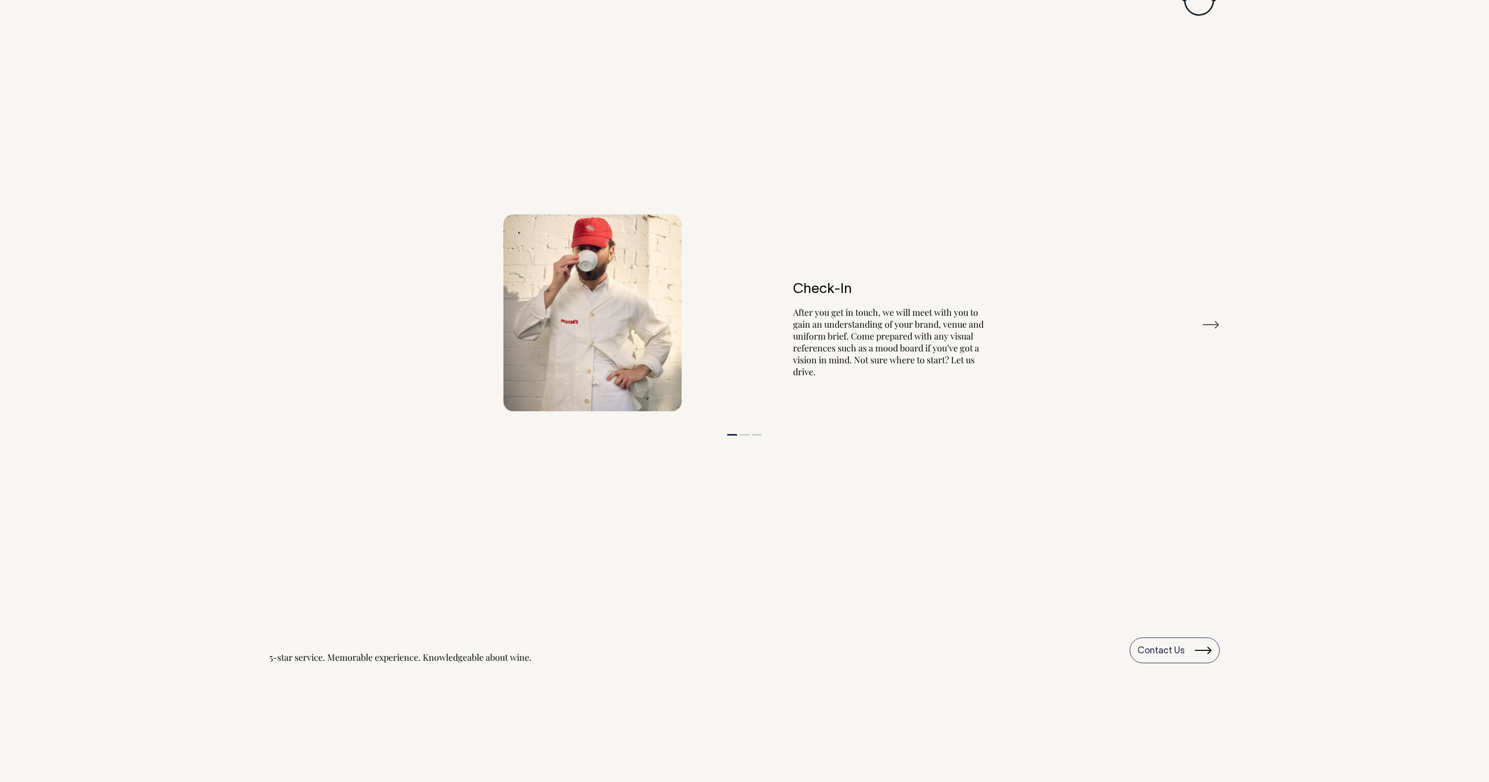
click at [1339, 567] on div "Our Process Previous Check-In After you get in touch, we will meet with you to …" at bounding box center [744, 358] width 1489 height 851
click at [994, 426] on ul "1 2 3" at bounding box center [744, 432] width 950 height 12
drag, startPoint x: 967, startPoint y: 368, endPoint x: 972, endPoint y: 361, distance: 8.9
click at [967, 368] on p "After you get in touch, we will meet with you to gain an understanding of your …" at bounding box center [888, 341] width 193 height 71
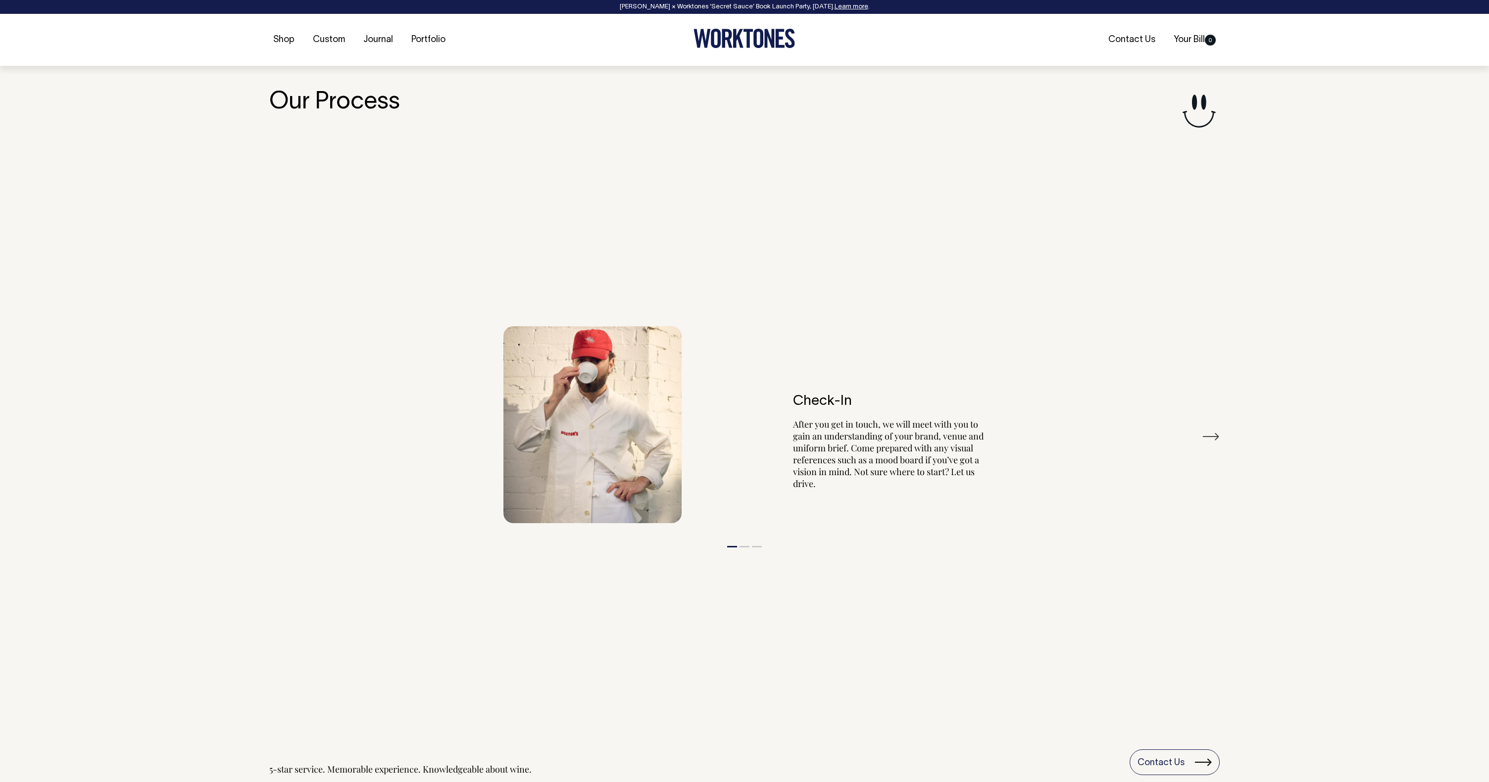
scroll to position [1170, 0]
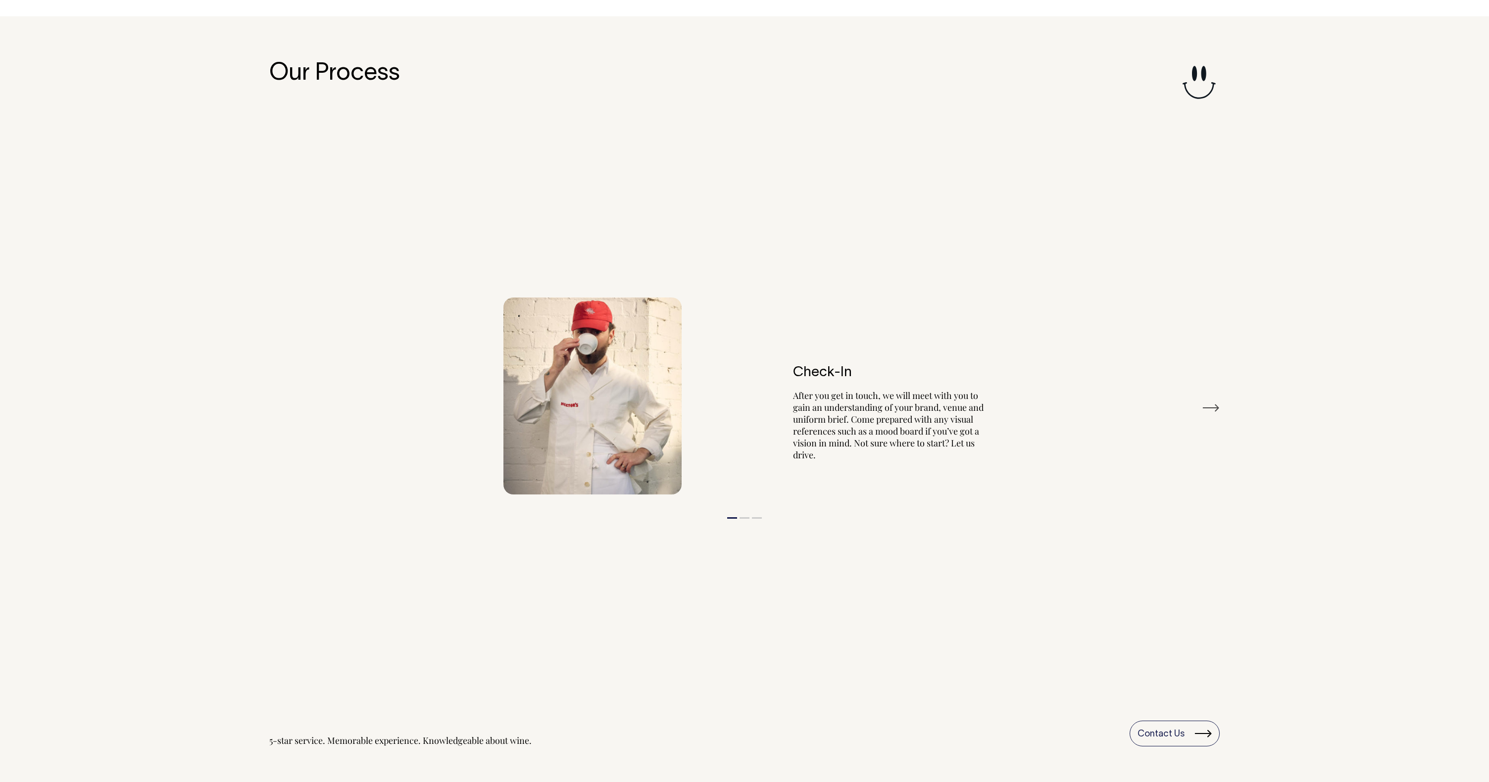
click at [1213, 411] on button "Next" at bounding box center [1211, 407] width 18 height 15
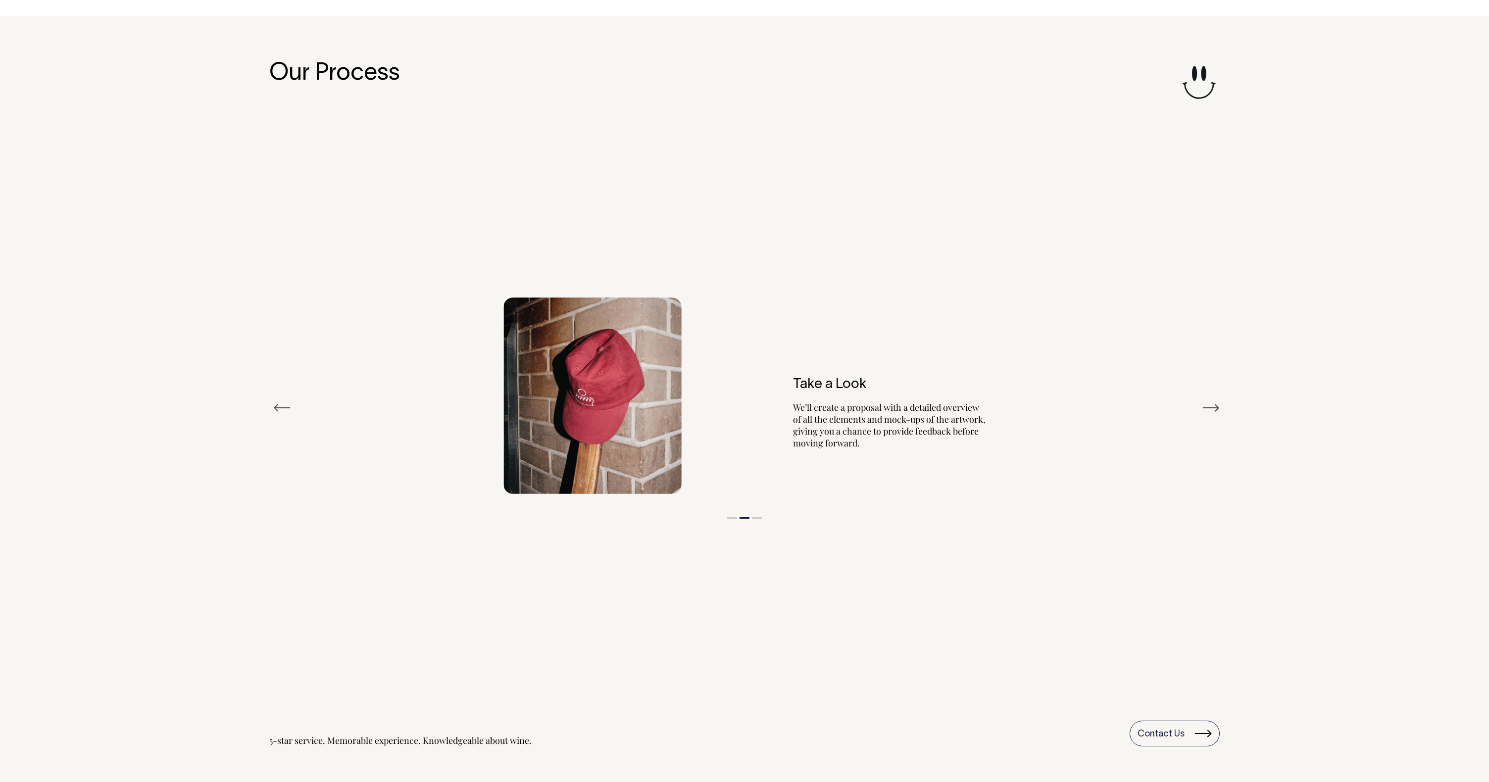
scroll to position [1164, 0]
click at [1213, 412] on button "Next" at bounding box center [1211, 408] width 18 height 15
click at [1214, 410] on button "Next" at bounding box center [1211, 408] width 18 height 15
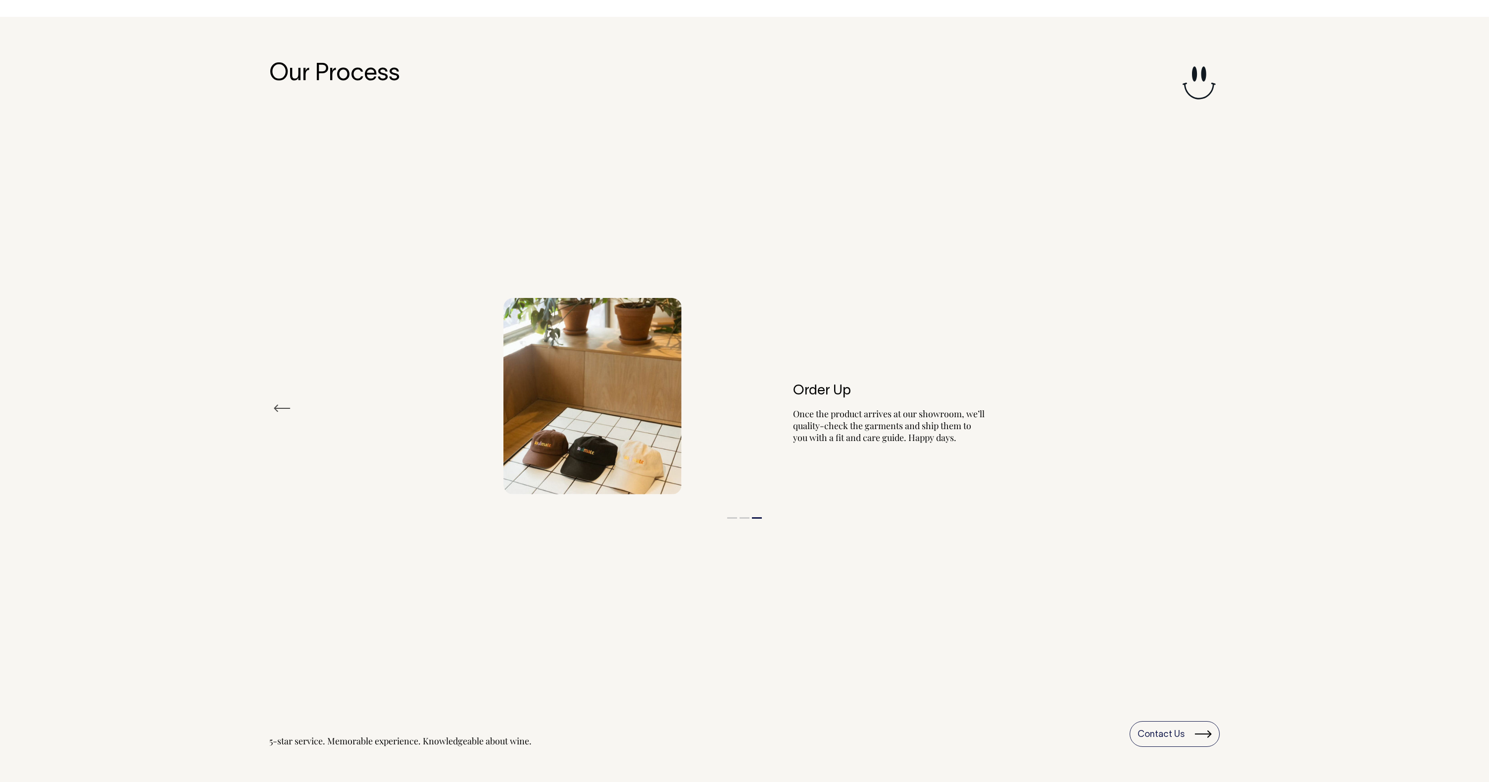
click at [841, 120] on div "Previous Check-In After you get in touch, we will meet with you to gain an unde…" at bounding box center [744, 409] width 950 height 626
click at [293, 75] on h3 "Our Process" at bounding box center [744, 74] width 950 height 26
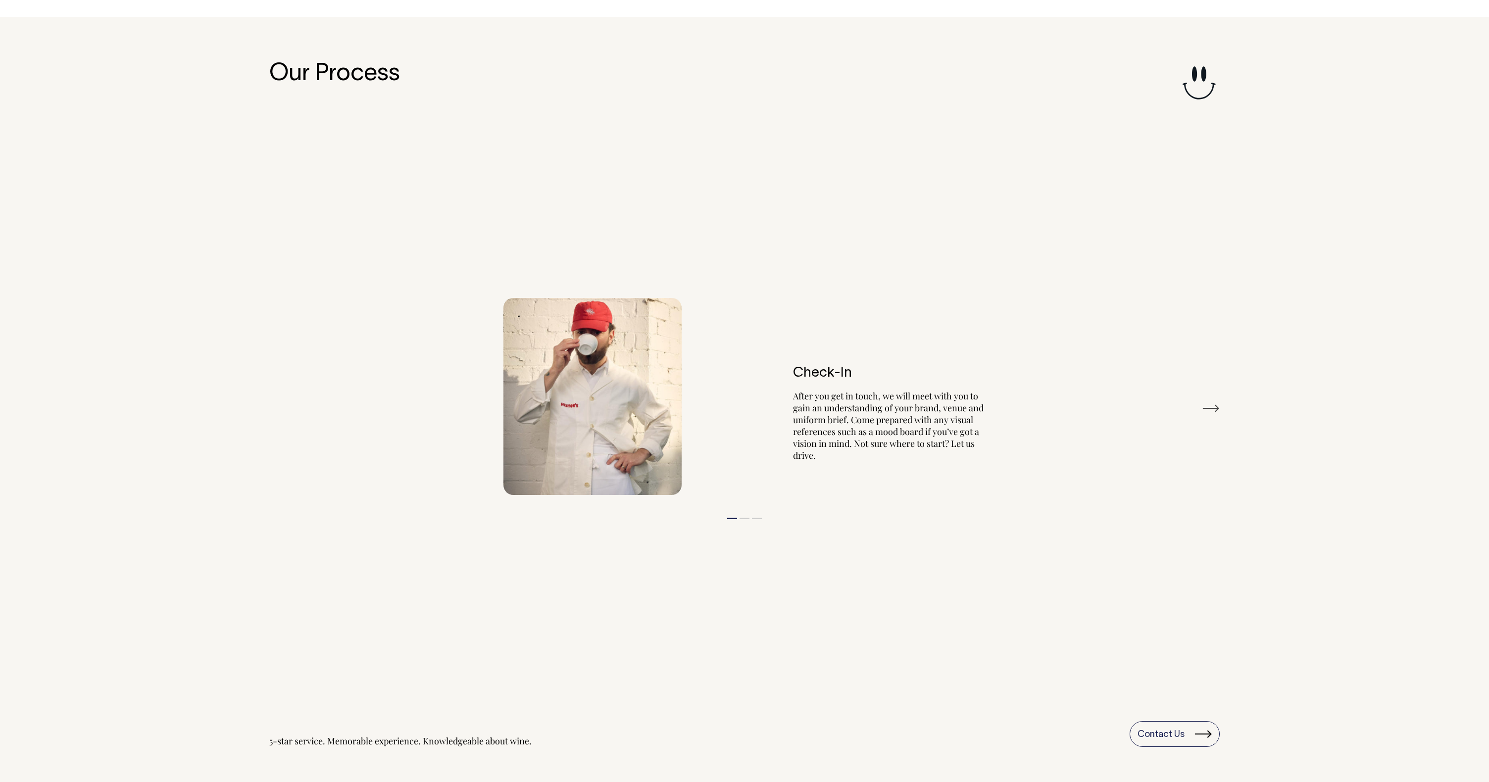
scroll to position [1165, 0]
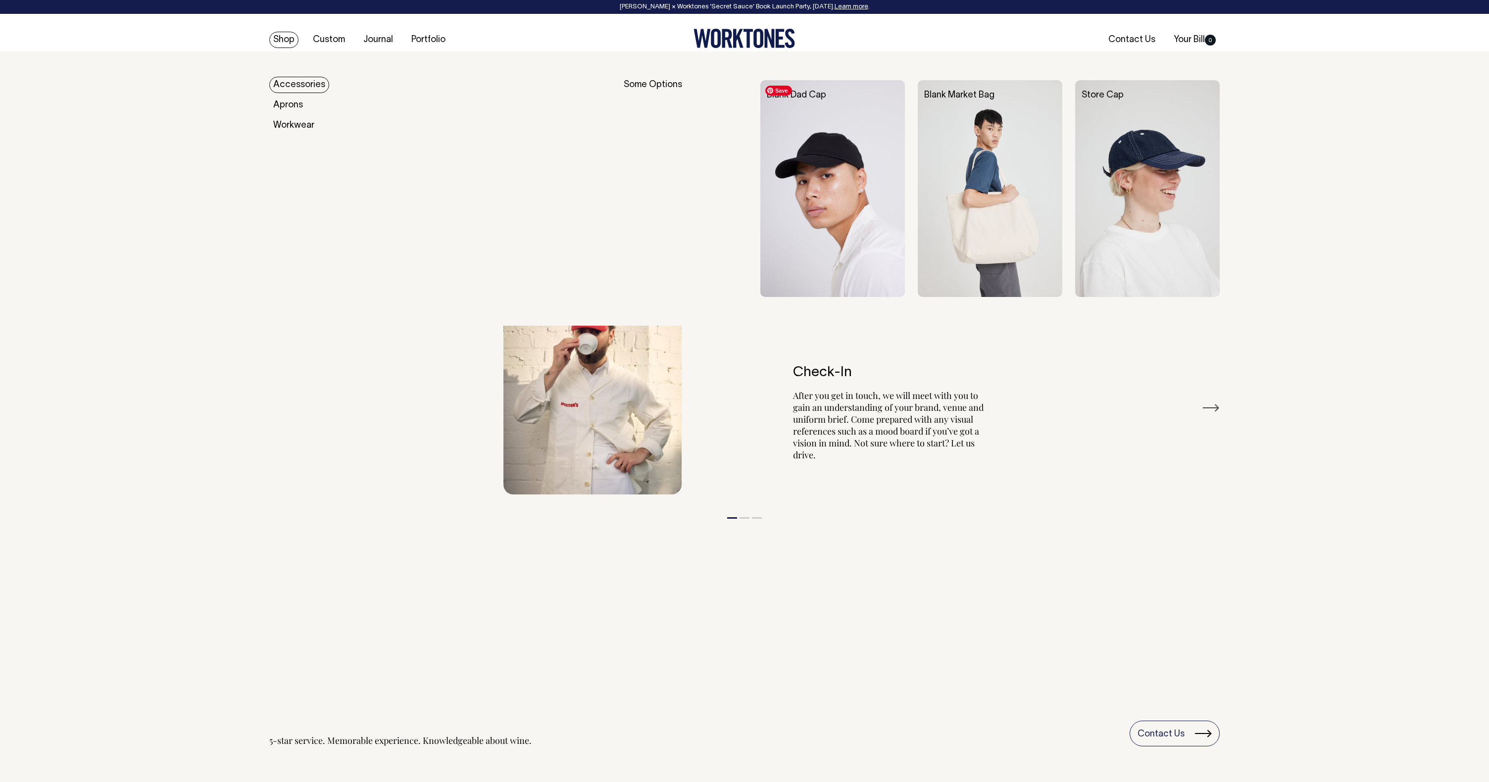
click at [821, 133] on img at bounding box center [832, 188] width 145 height 217
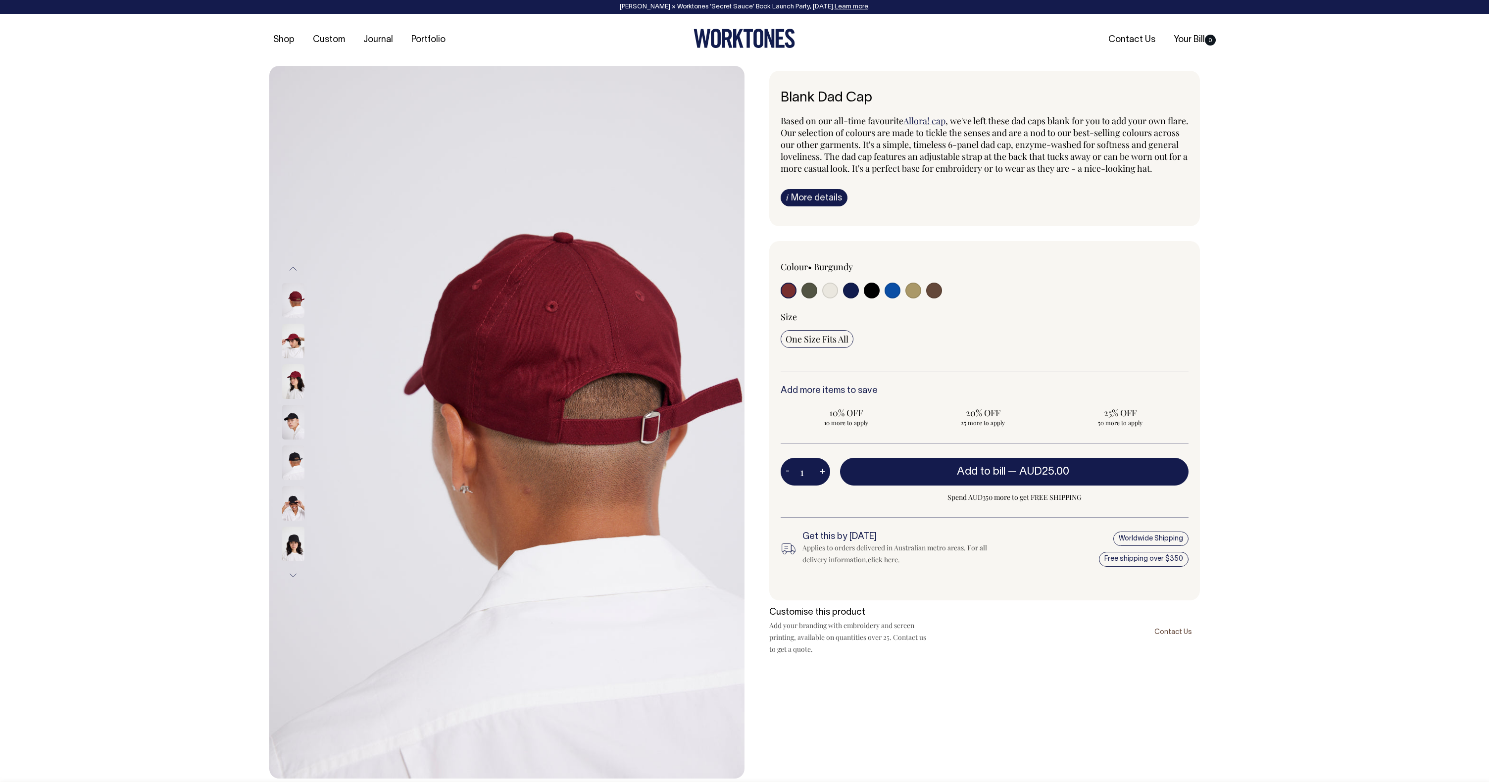
click at [887, 298] on input "radio" at bounding box center [892, 291] width 16 height 16
radio input "true"
select select "Worker Blue"
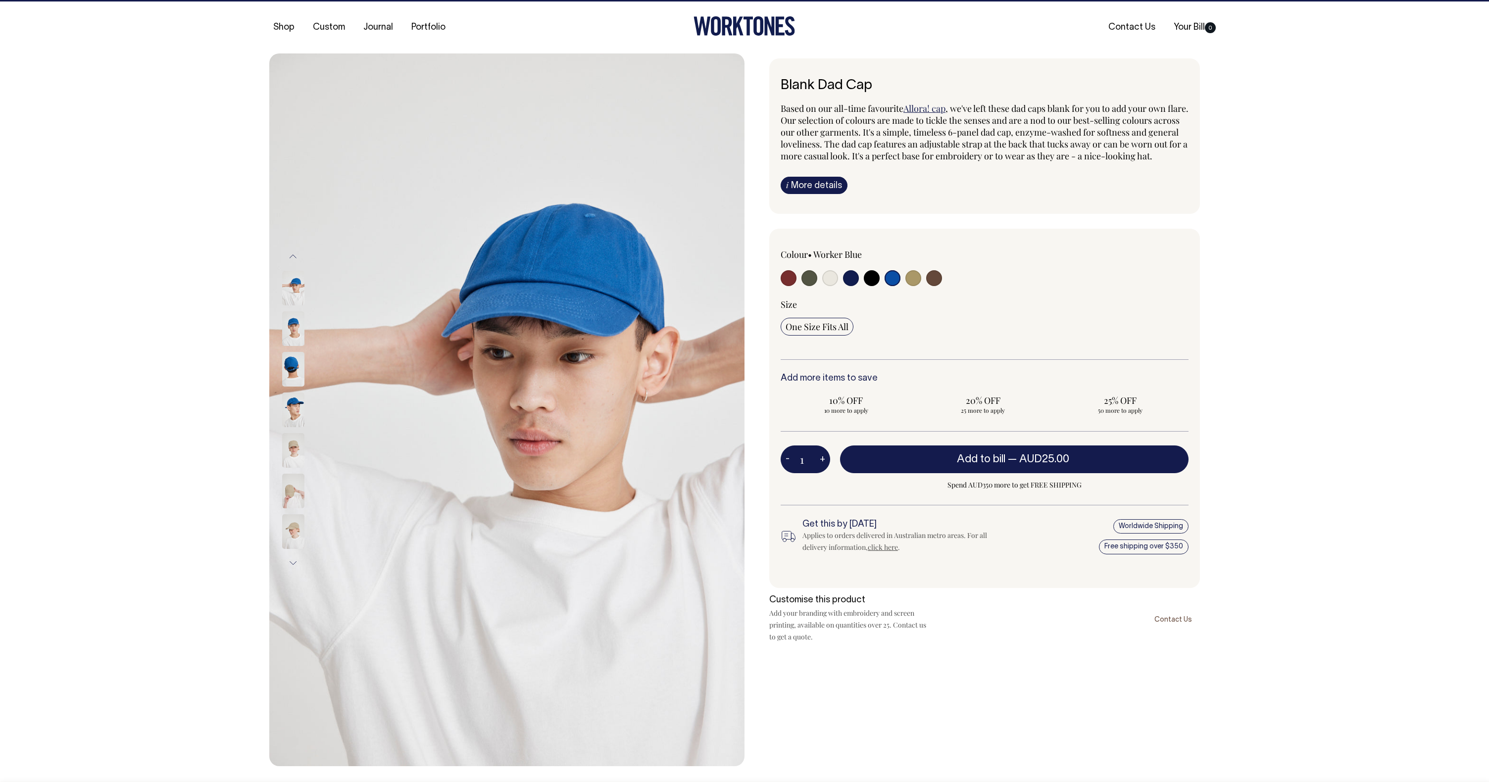
click at [297, 381] on img at bounding box center [293, 369] width 22 height 35
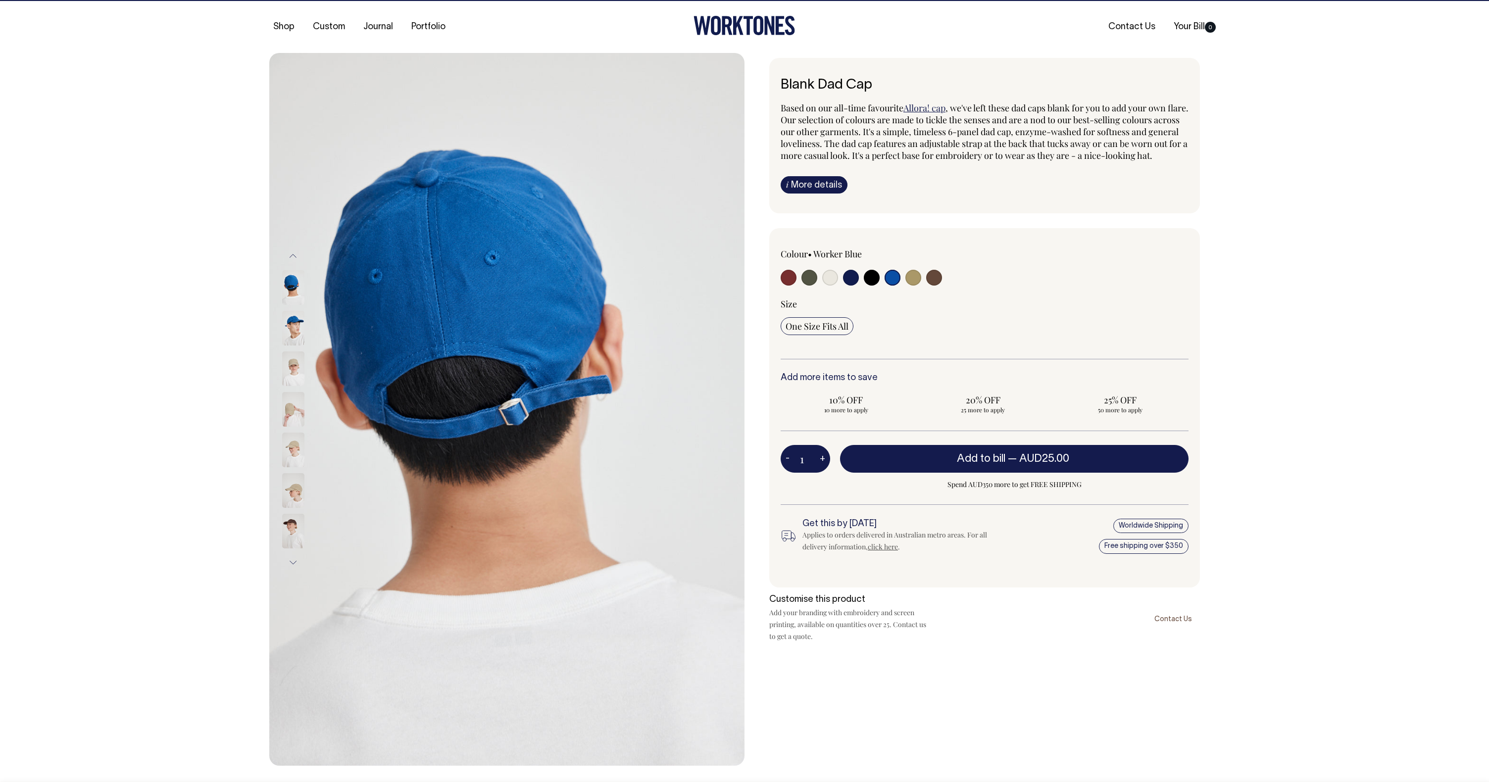
click at [290, 332] on img at bounding box center [293, 328] width 22 height 35
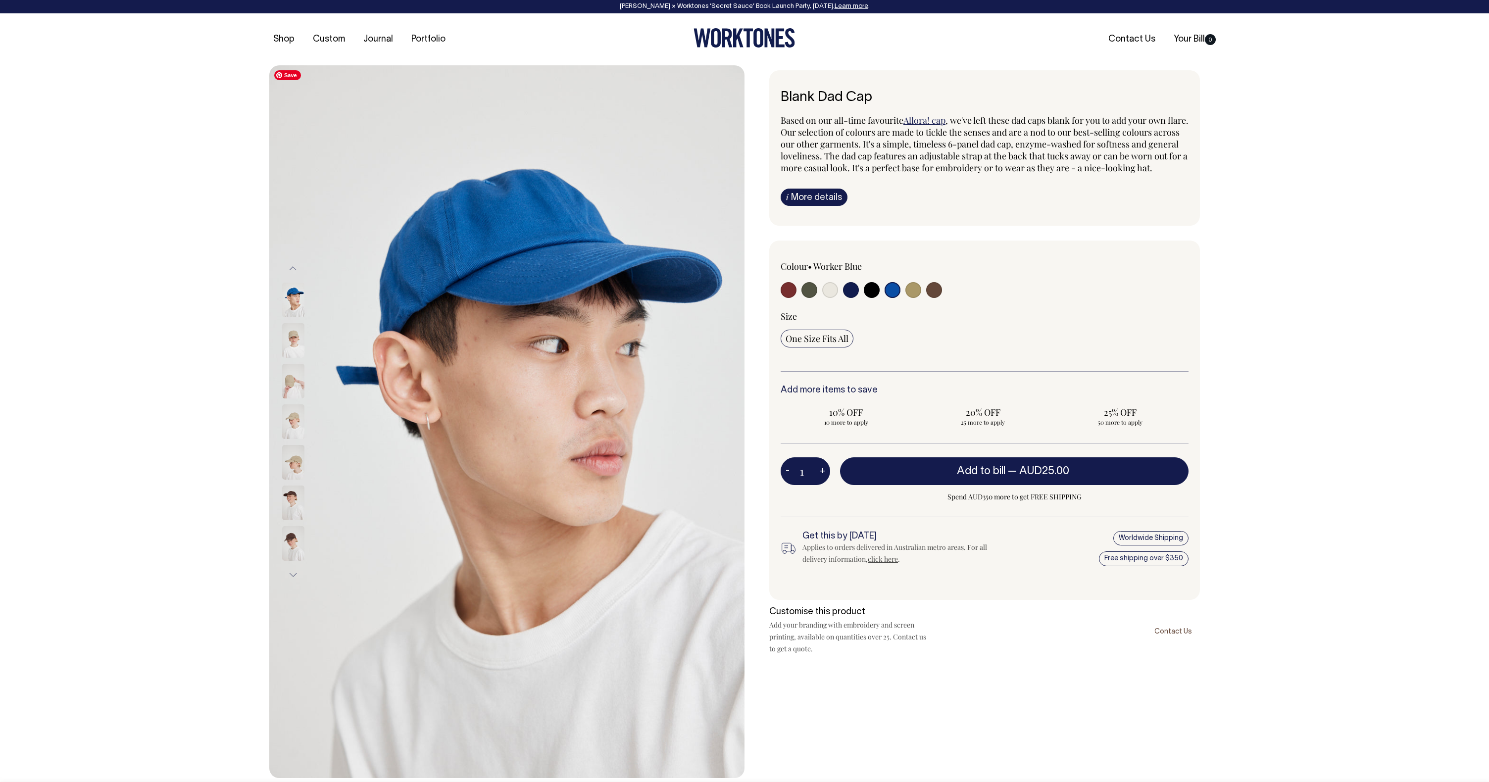
scroll to position [0, 0]
click at [793, 298] on input "radio" at bounding box center [788, 291] width 16 height 16
radio input "true"
select select "Burgundy"
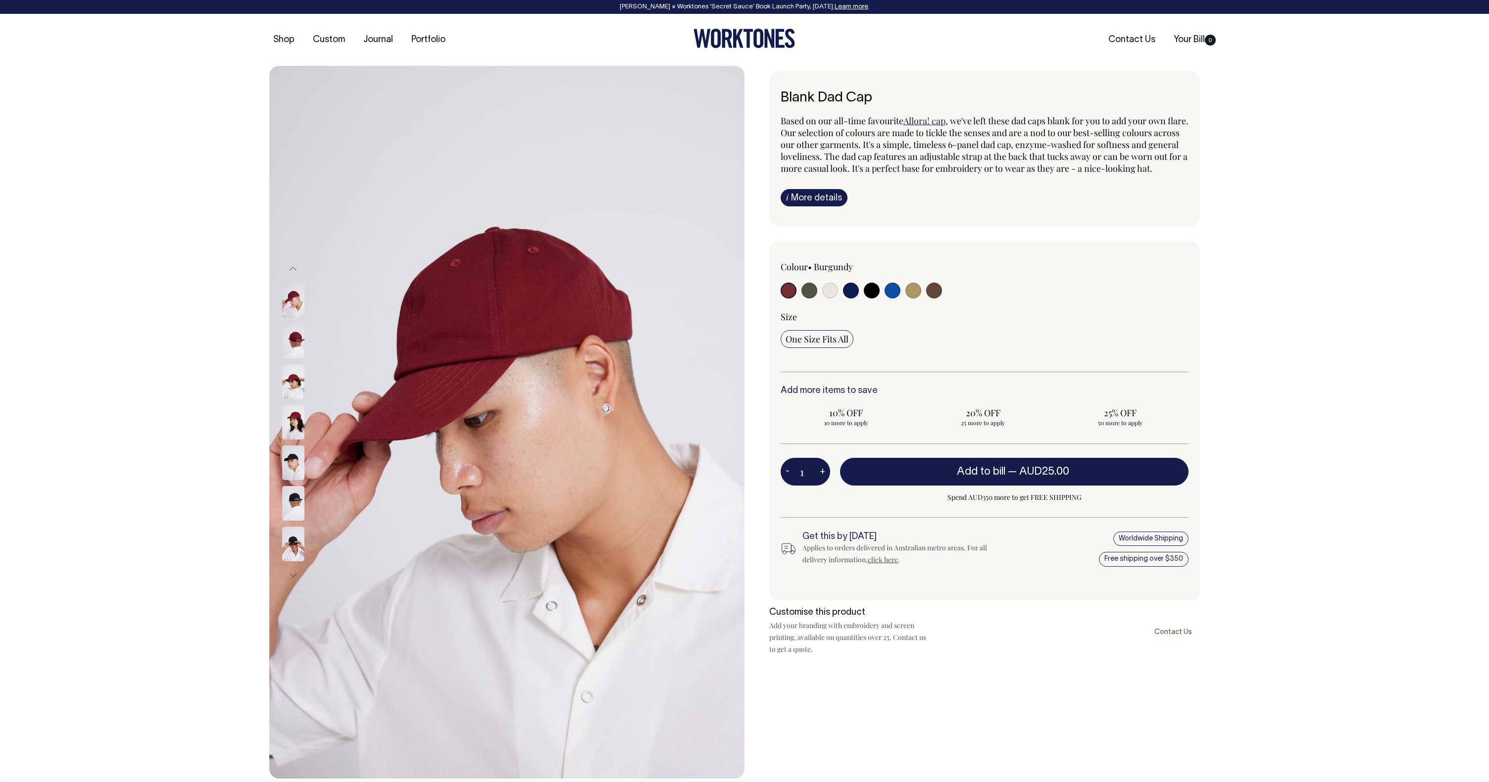
click at [885, 298] on input "radio" at bounding box center [892, 291] width 16 height 16
radio input "true"
select select "Worker Blue"
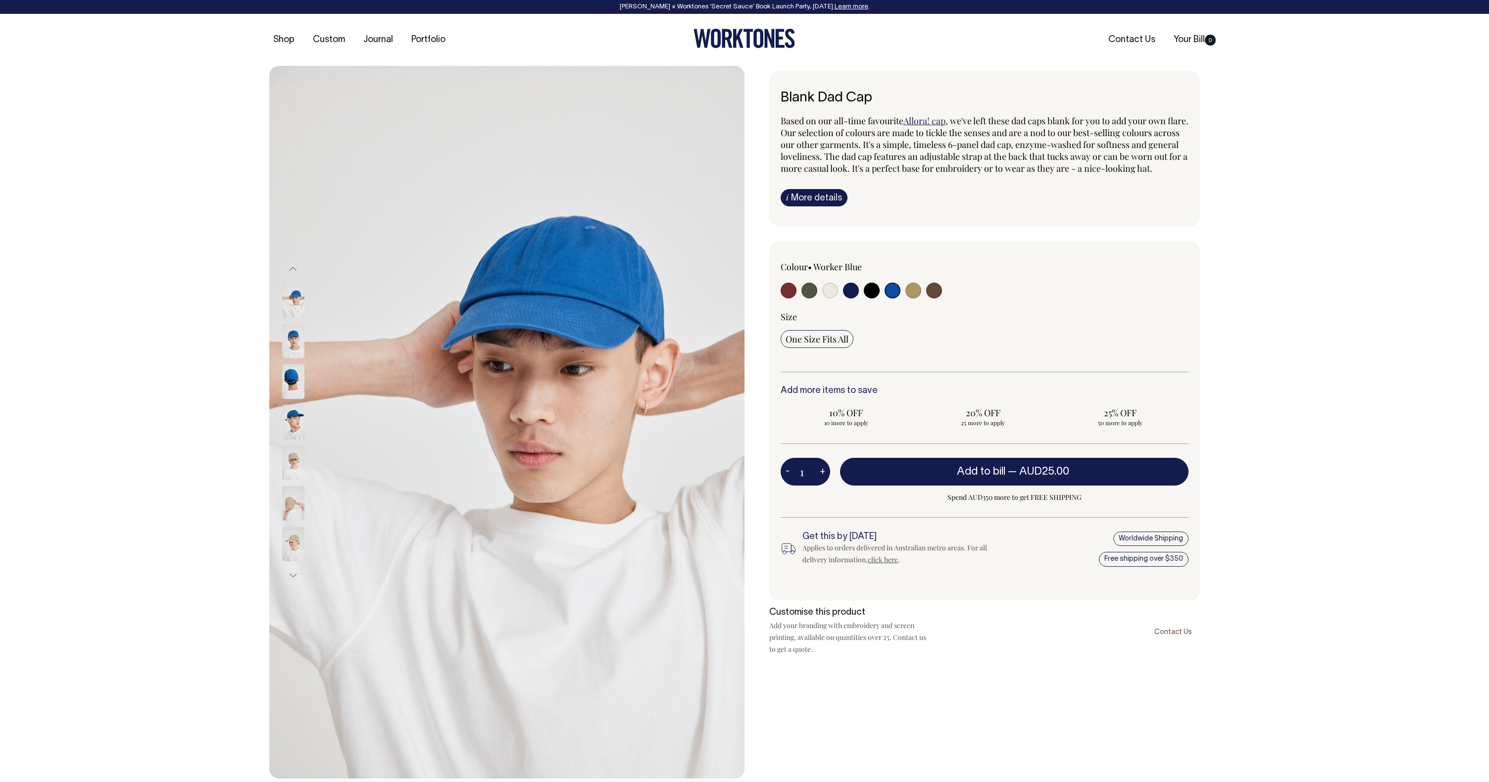
click at [826, 298] on input "radio" at bounding box center [830, 291] width 16 height 16
radio input "true"
select select "Natural"
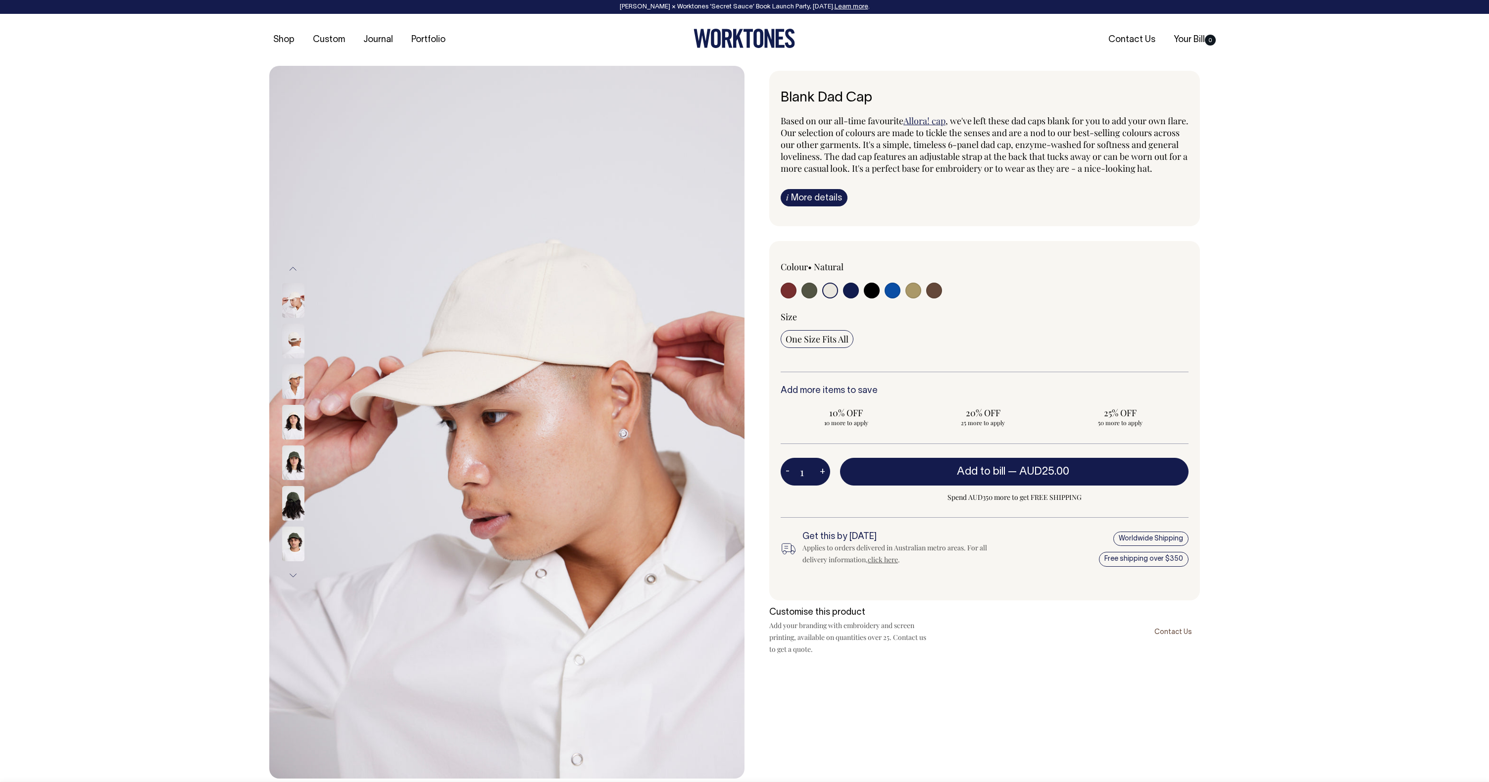
click at [887, 298] on input "radio" at bounding box center [892, 291] width 16 height 16
radio input "true"
select select "Worker Blue"
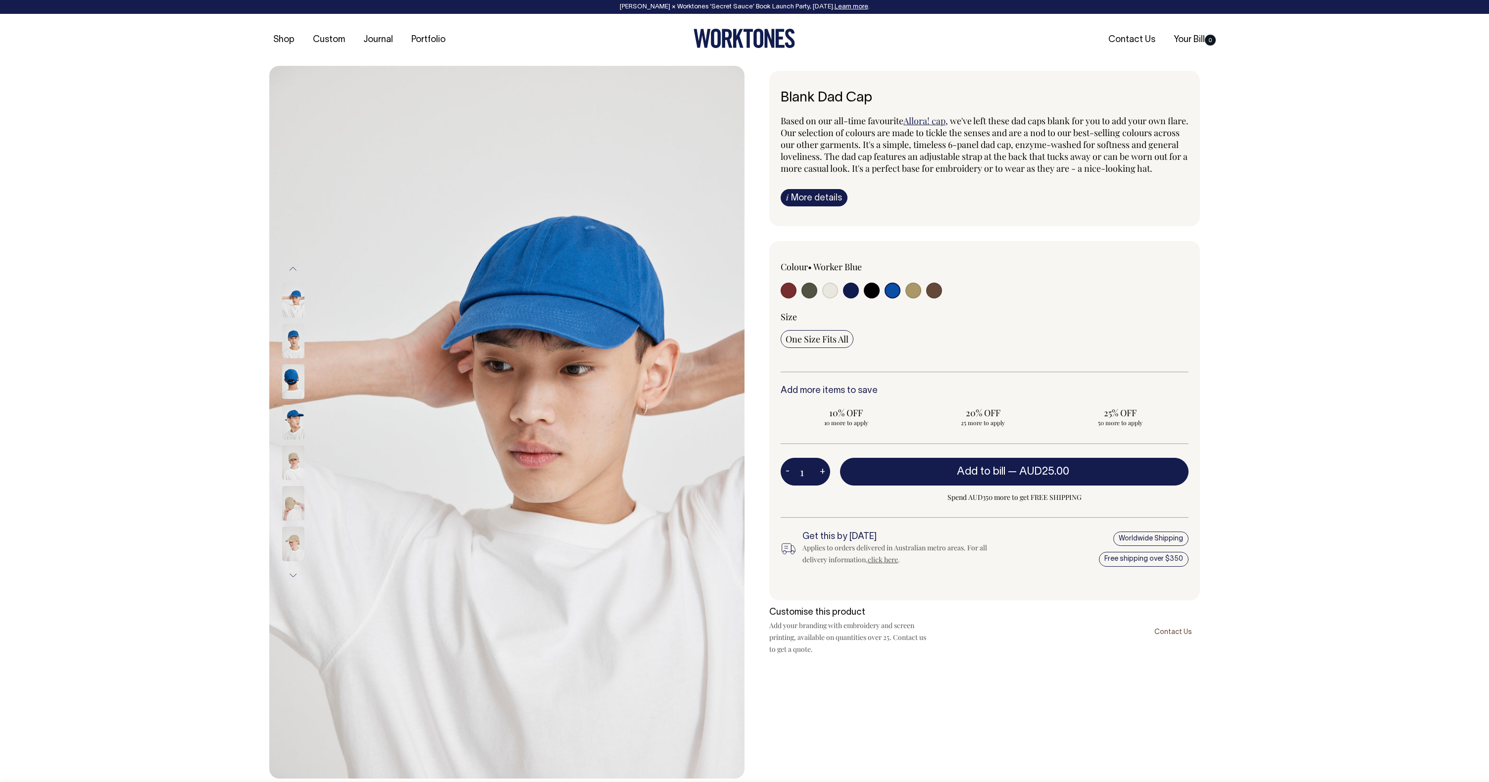
click at [829, 298] on input "radio" at bounding box center [830, 291] width 16 height 16
radio input "true"
select select "Natural"
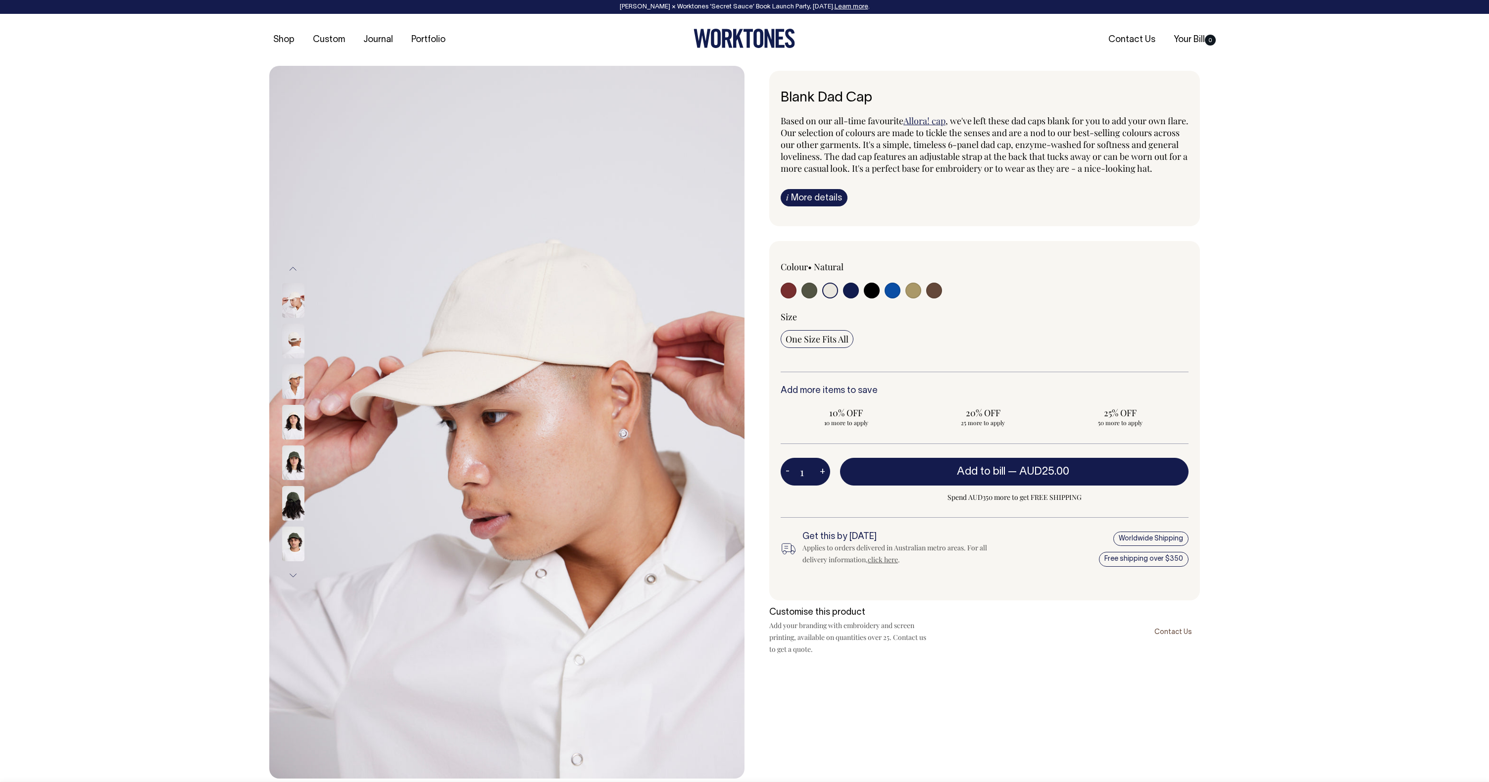
click at [287, 377] on img at bounding box center [293, 381] width 22 height 35
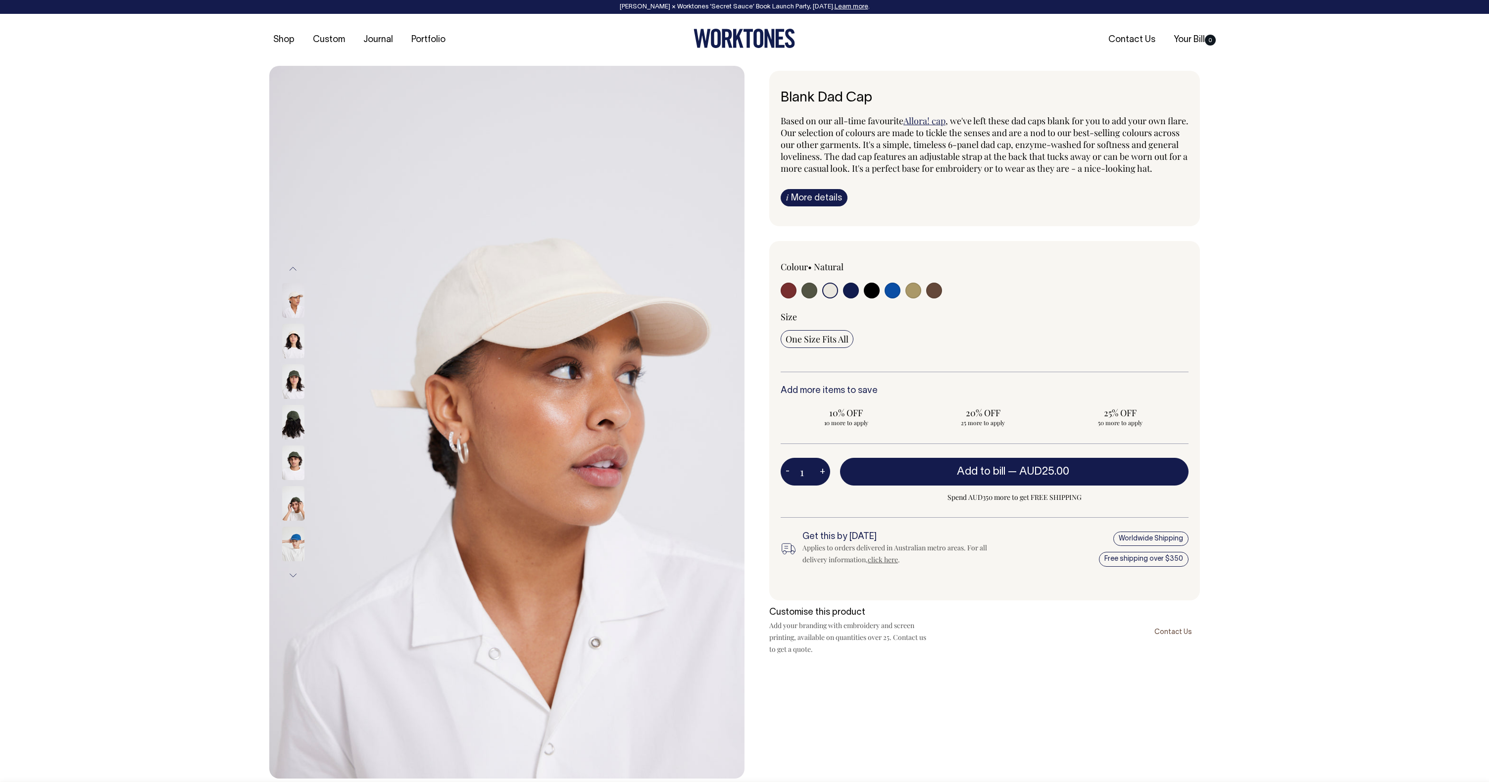
click at [895, 298] on input "radio" at bounding box center [892, 291] width 16 height 16
radio input "true"
select select "Worker Blue"
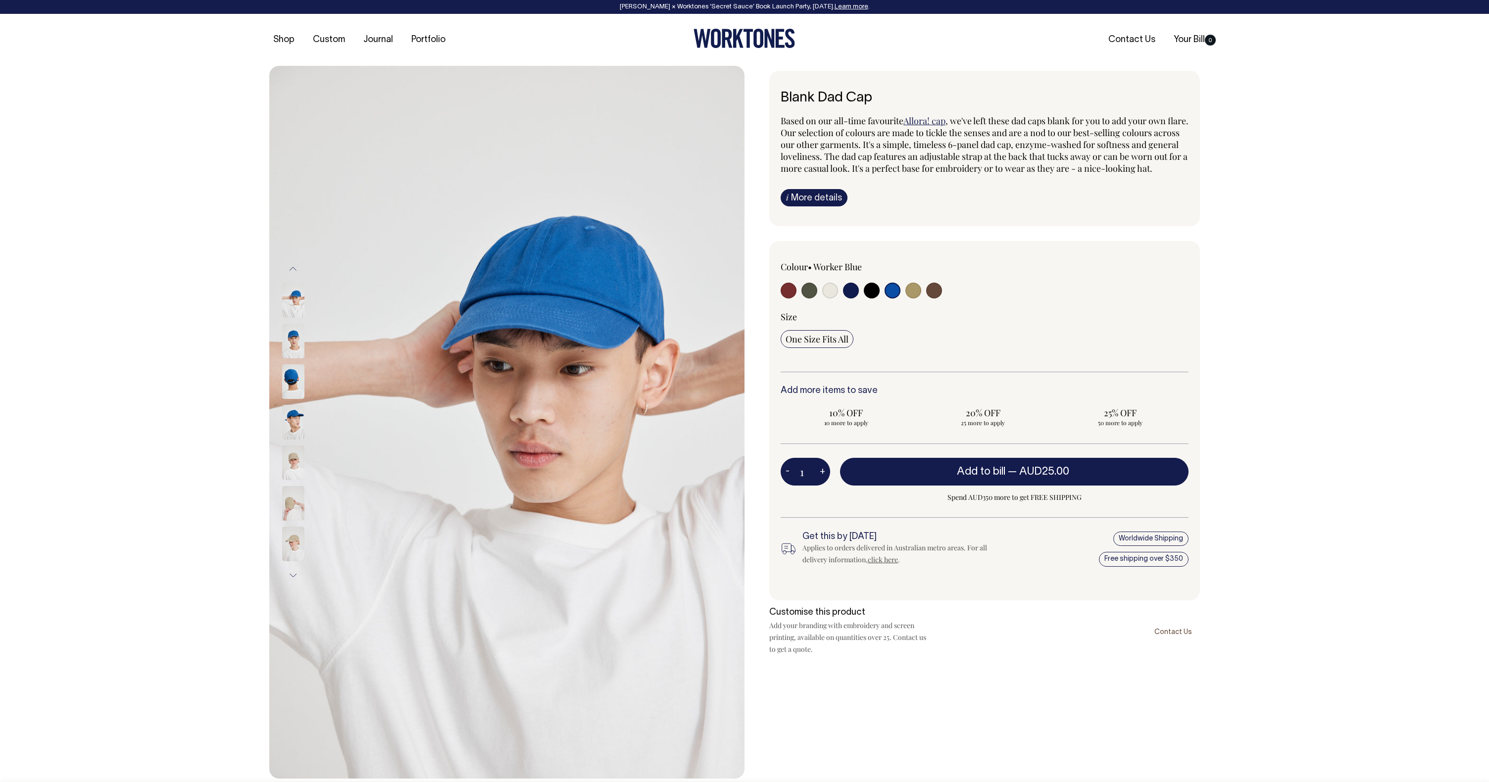
click at [291, 422] on img at bounding box center [293, 422] width 22 height 35
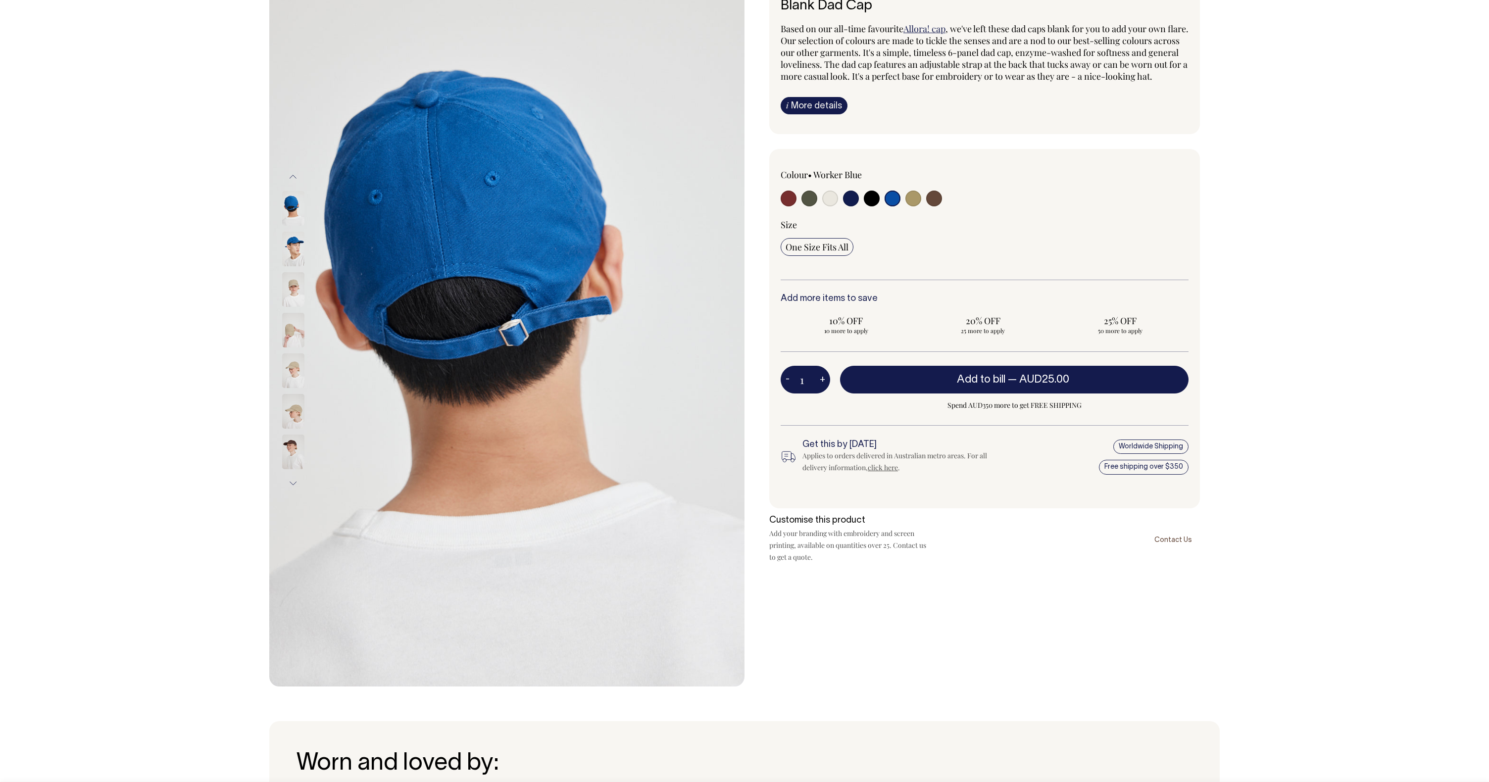
scroll to position [92, 0]
click at [293, 244] on img at bounding box center [293, 249] width 22 height 35
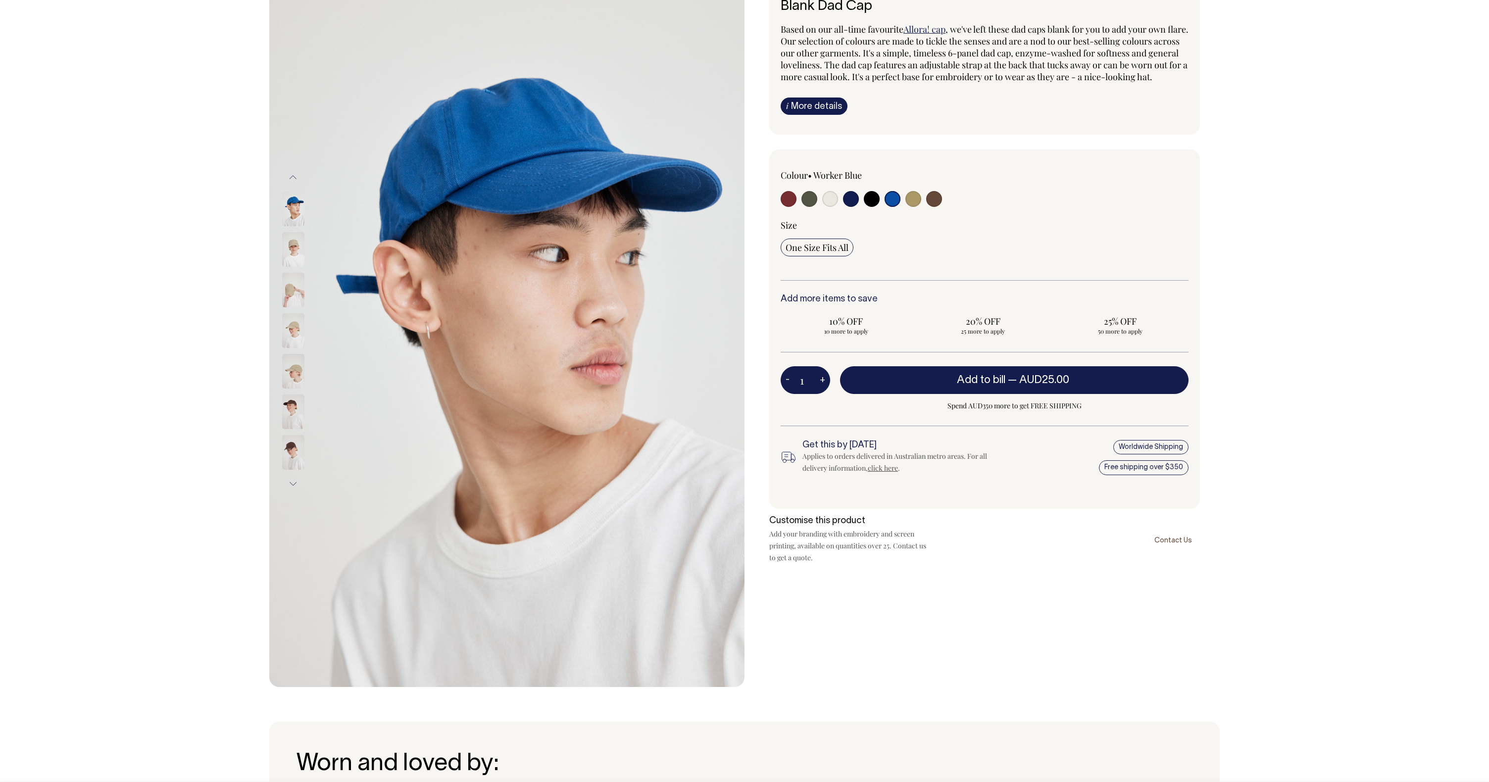
click at [190, 435] on div "Previous" at bounding box center [744, 330] width 1489 height 713
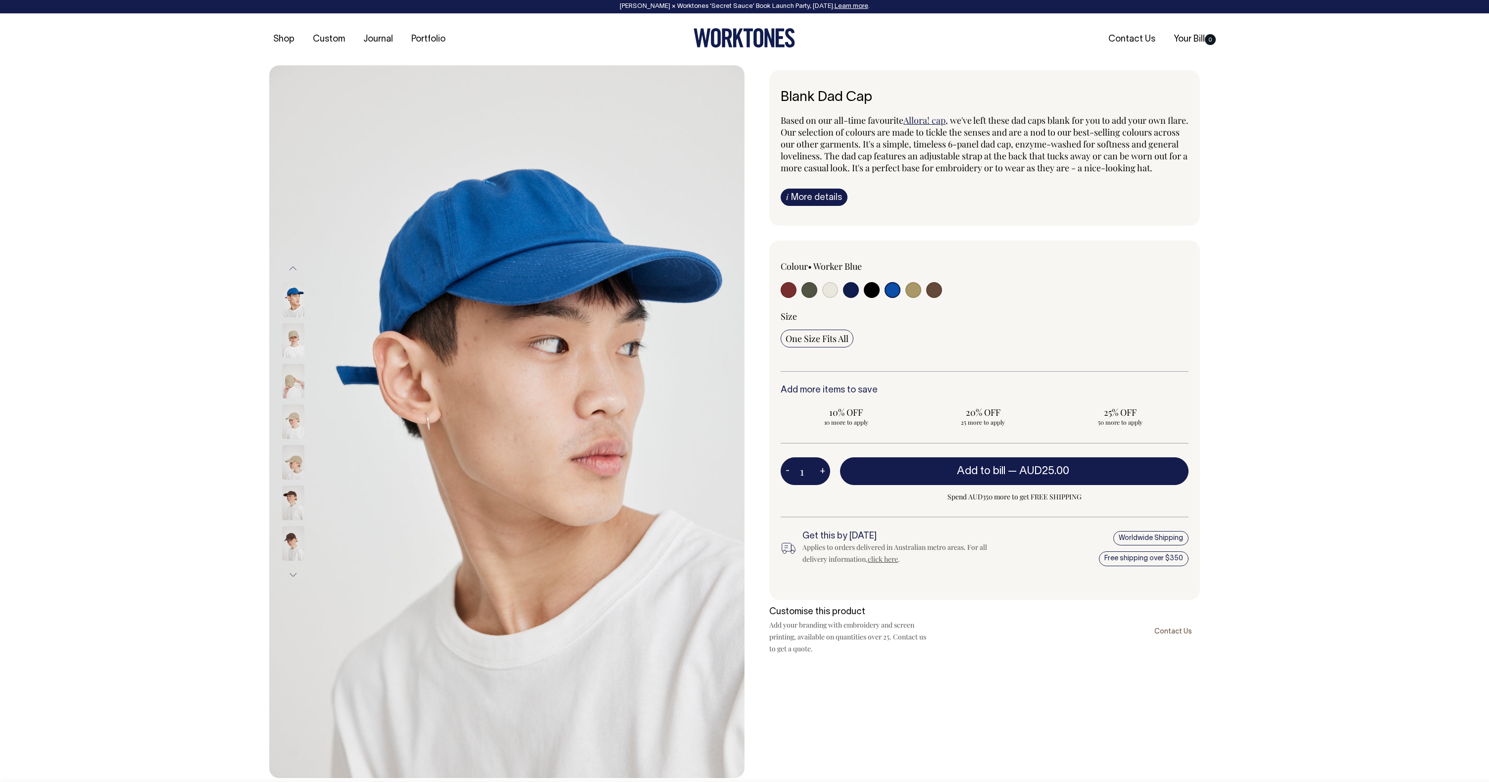
scroll to position [0, 0]
